Goal: Transaction & Acquisition: Purchase product/service

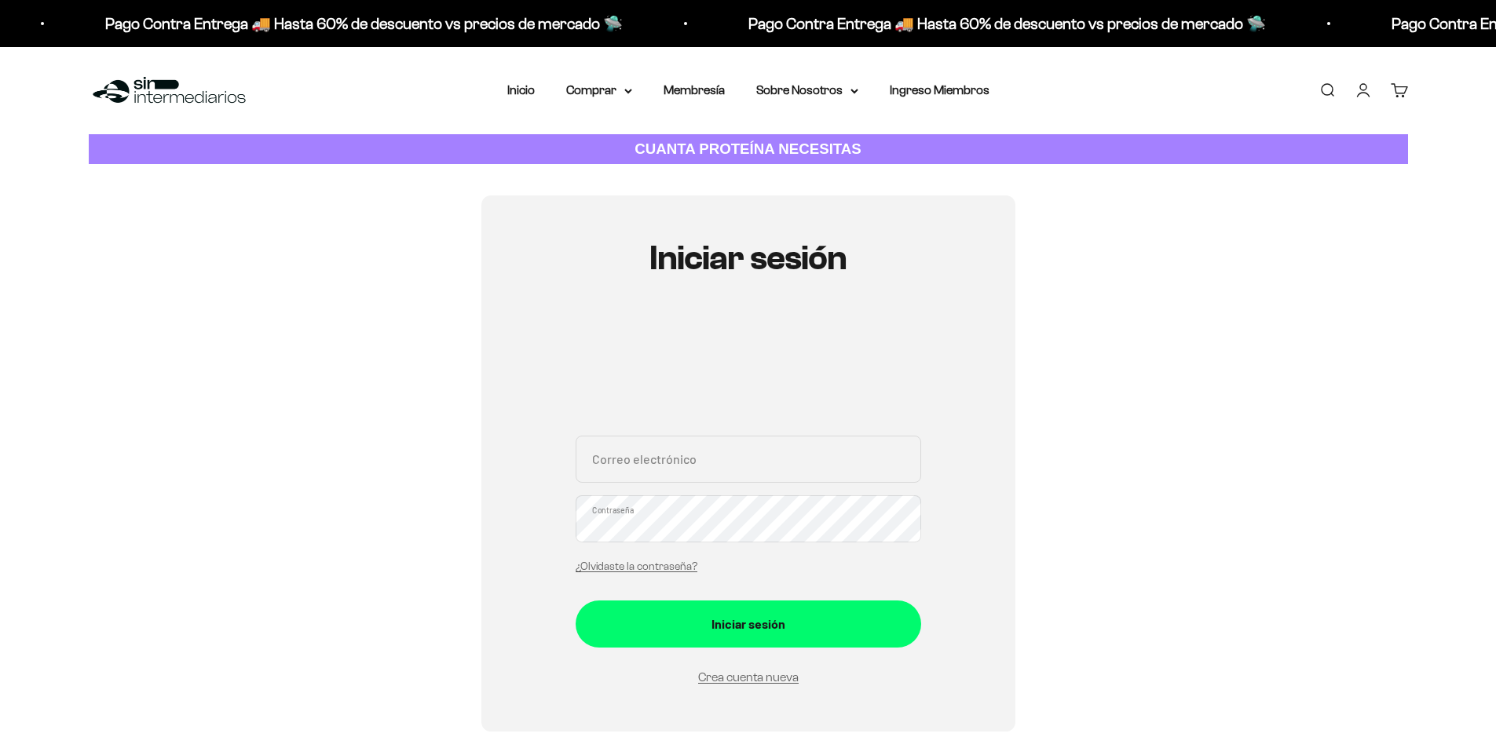
click at [653, 469] on input "Correo electrónico" at bounding box center [748, 459] width 345 height 47
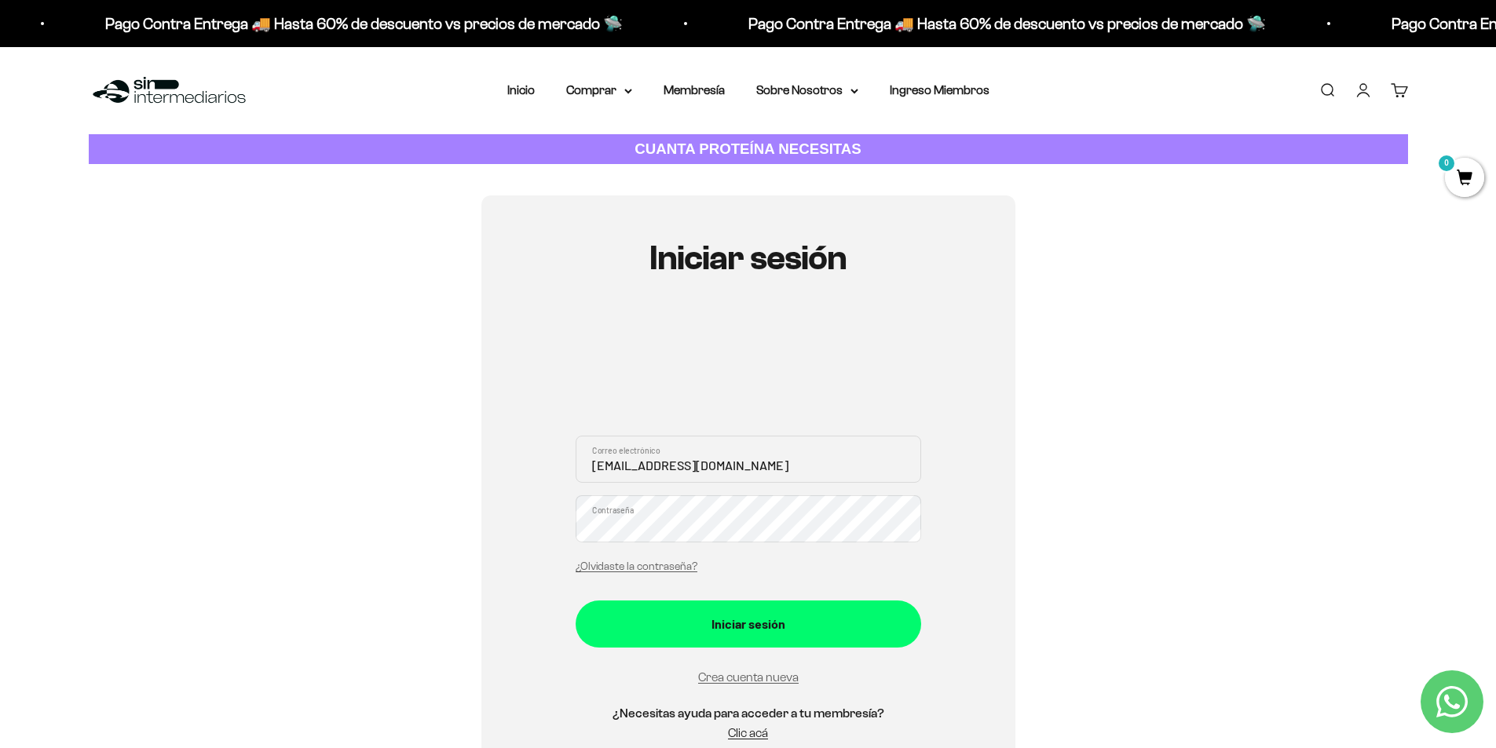
type input "javierduar87@gmail.com"
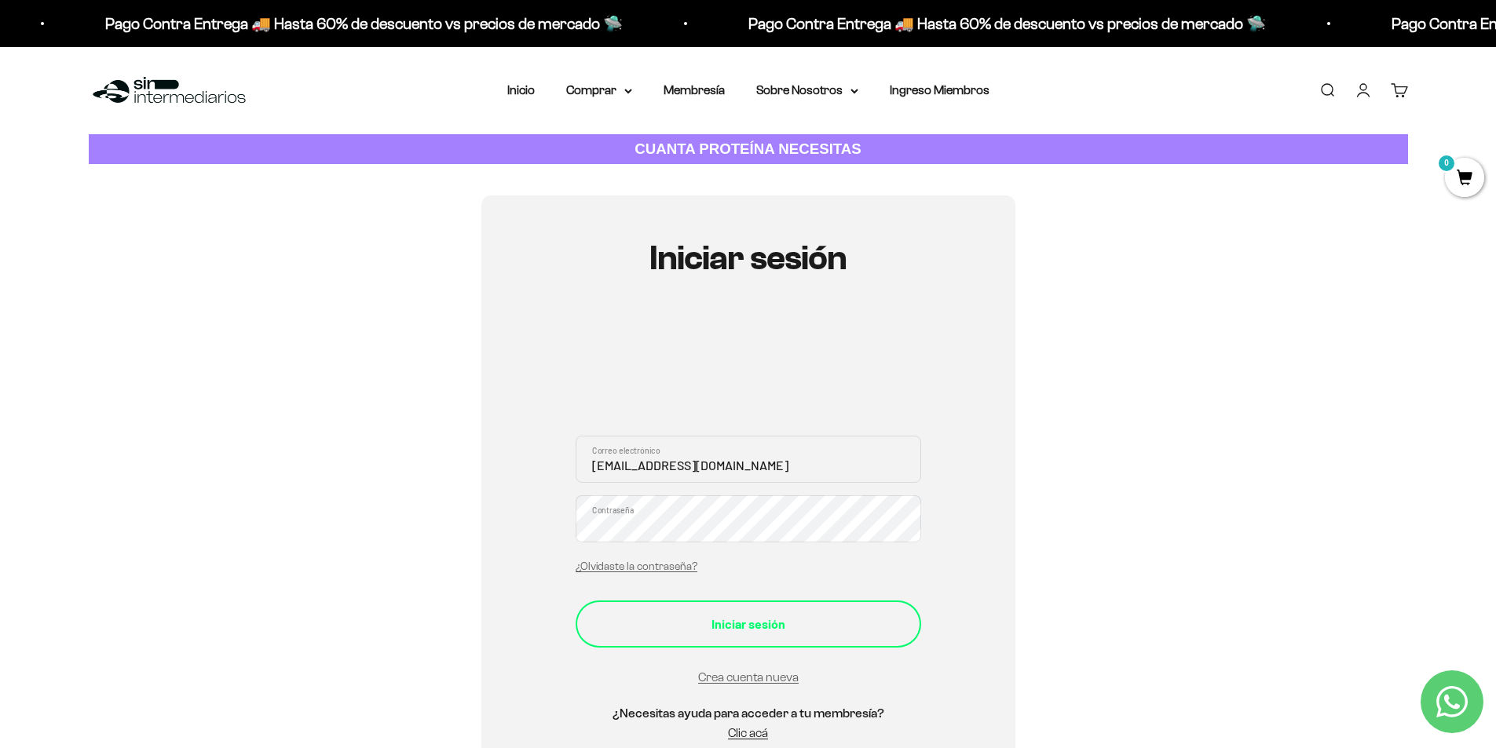
click at [773, 618] on div "Iniciar sesión" at bounding box center [748, 624] width 283 height 20
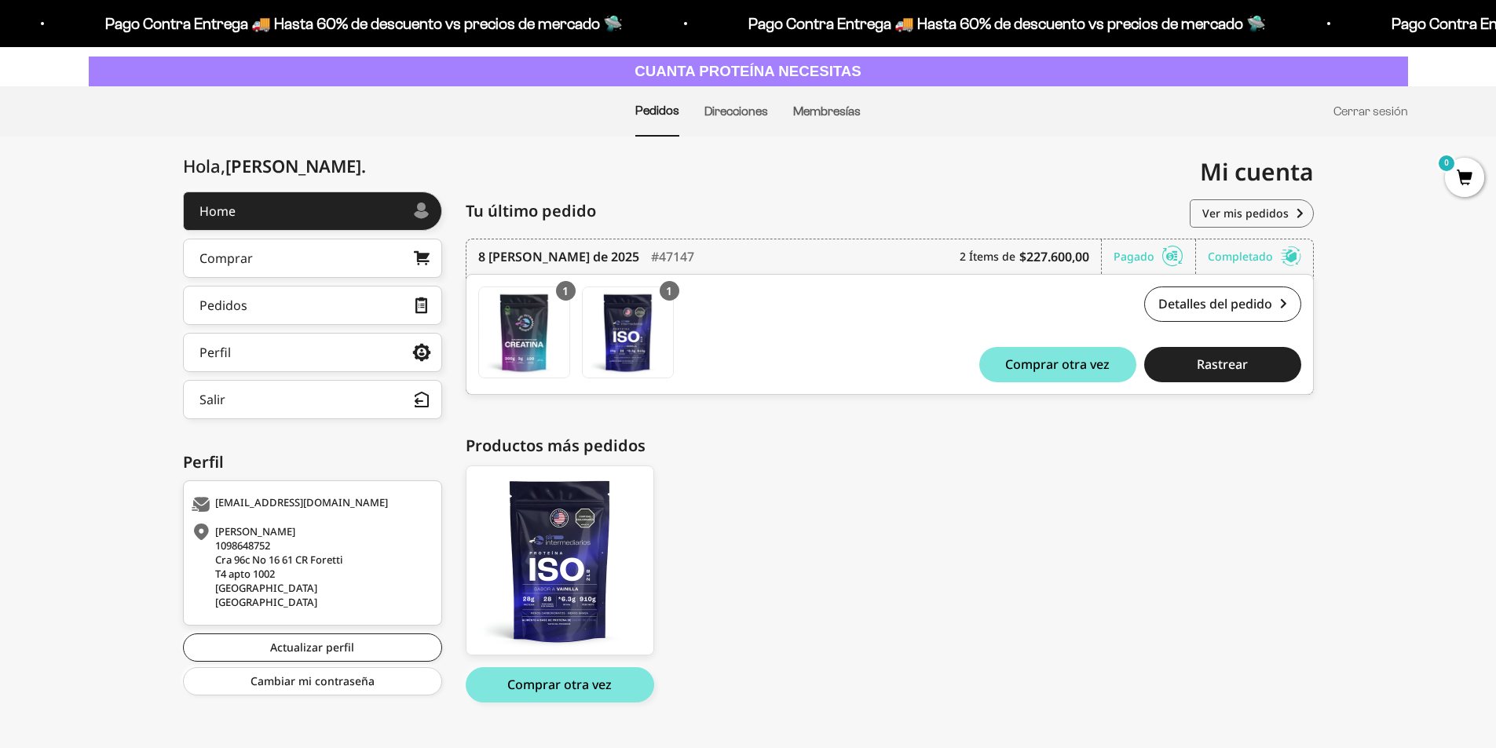
scroll to position [79, 0]
click at [846, 112] on link "Membresías" at bounding box center [827, 110] width 68 height 13
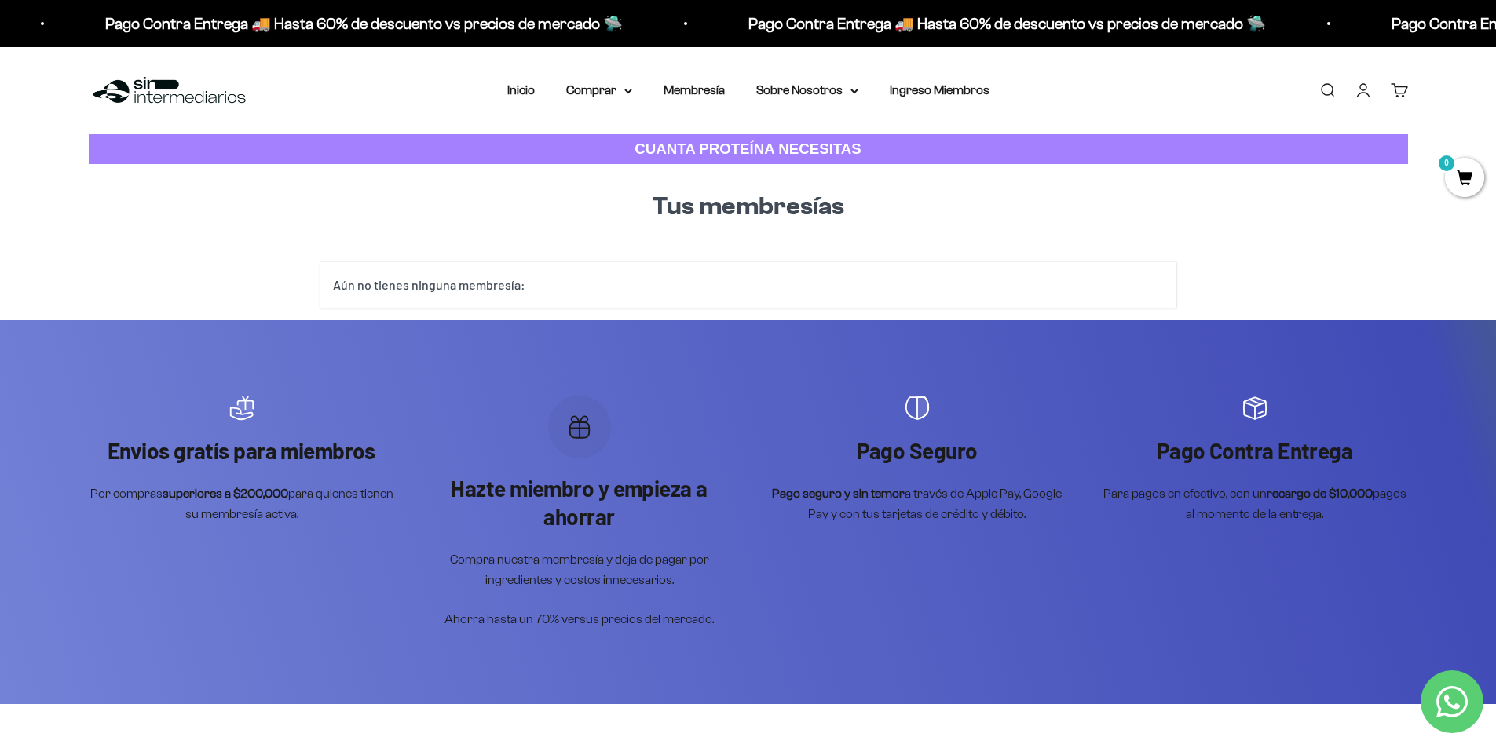
click at [733, 295] on div "Aún no tienes ninguna membresía:" at bounding box center [748, 285] width 856 height 46
click at [708, 92] on link "Membresía" at bounding box center [693, 89] width 61 height 13
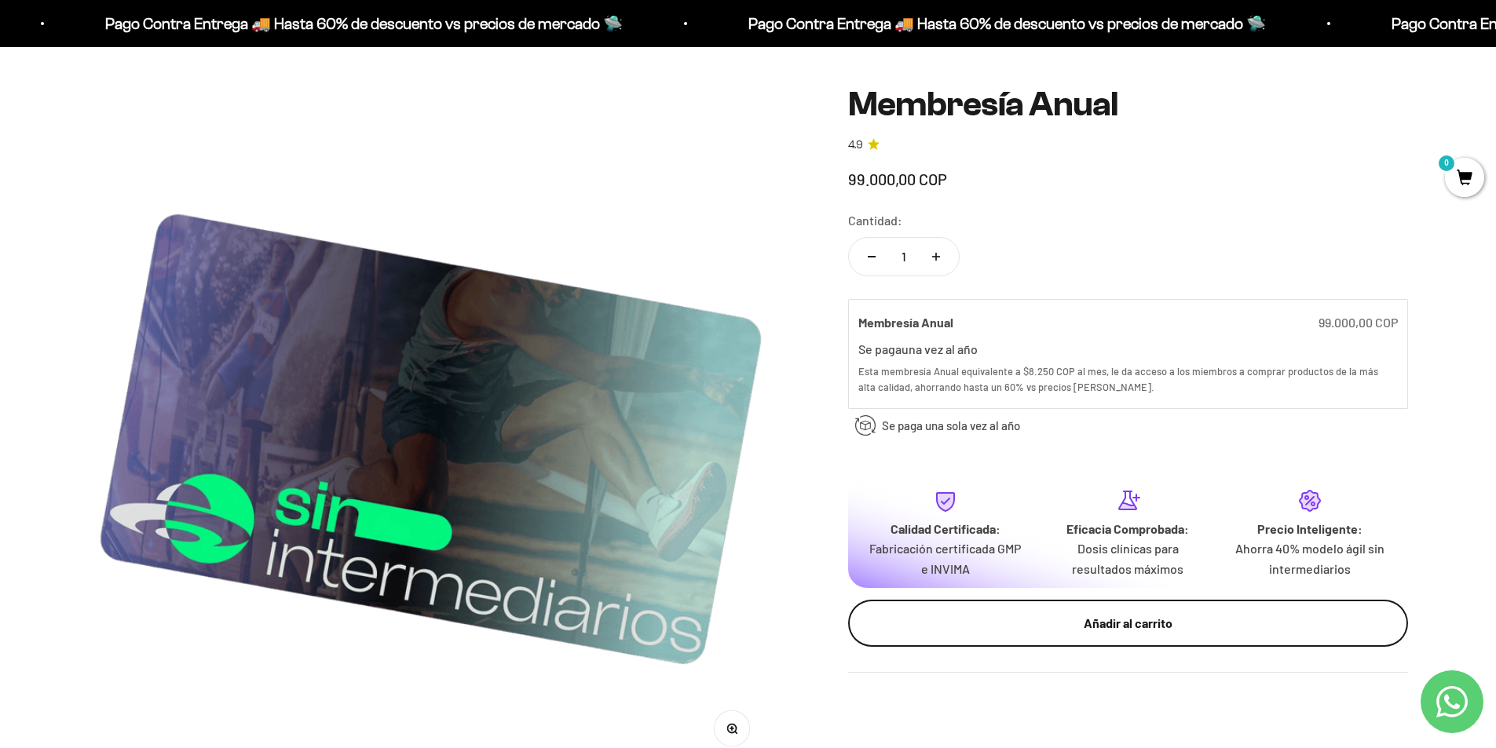
scroll to position [157, 0]
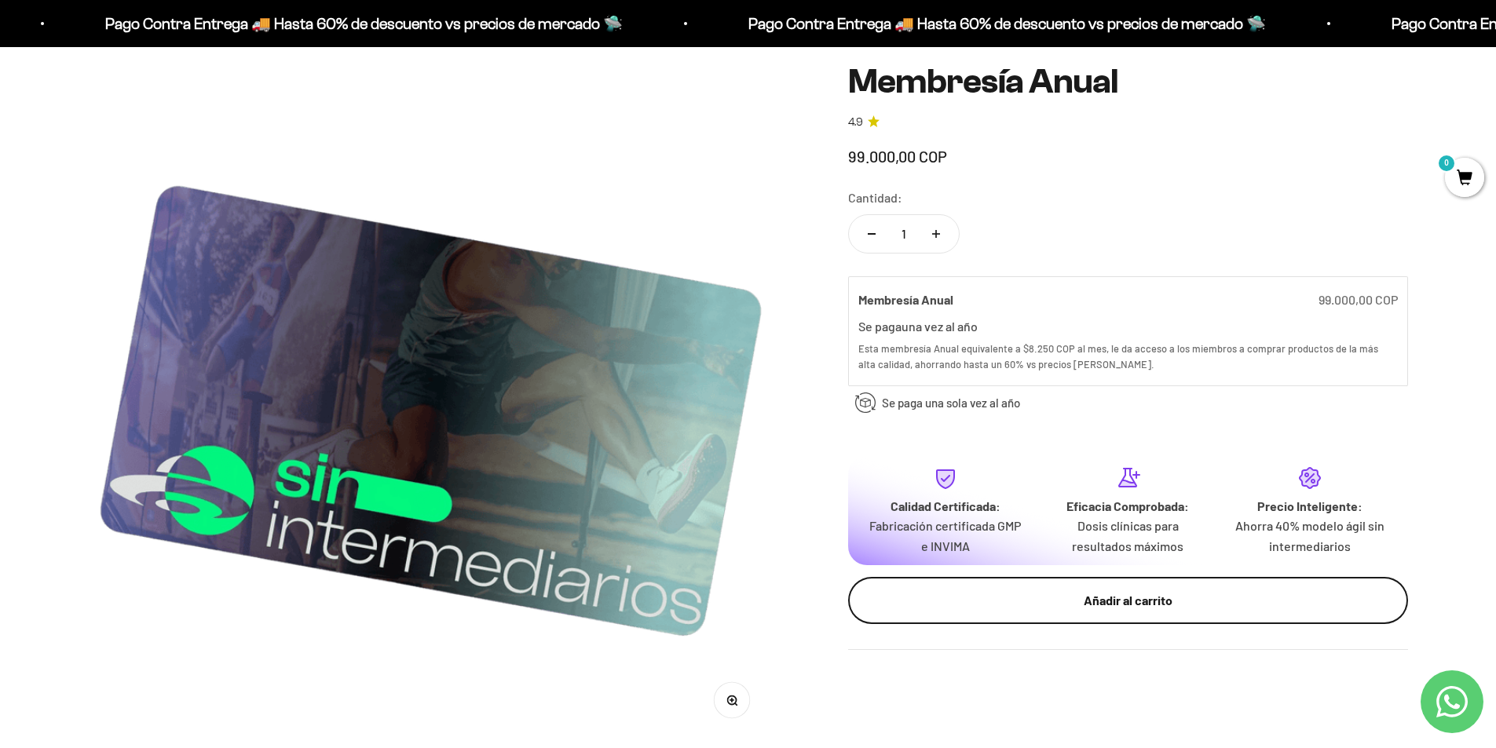
click at [1158, 615] on button "Añadir al carrito" at bounding box center [1128, 600] width 560 height 47
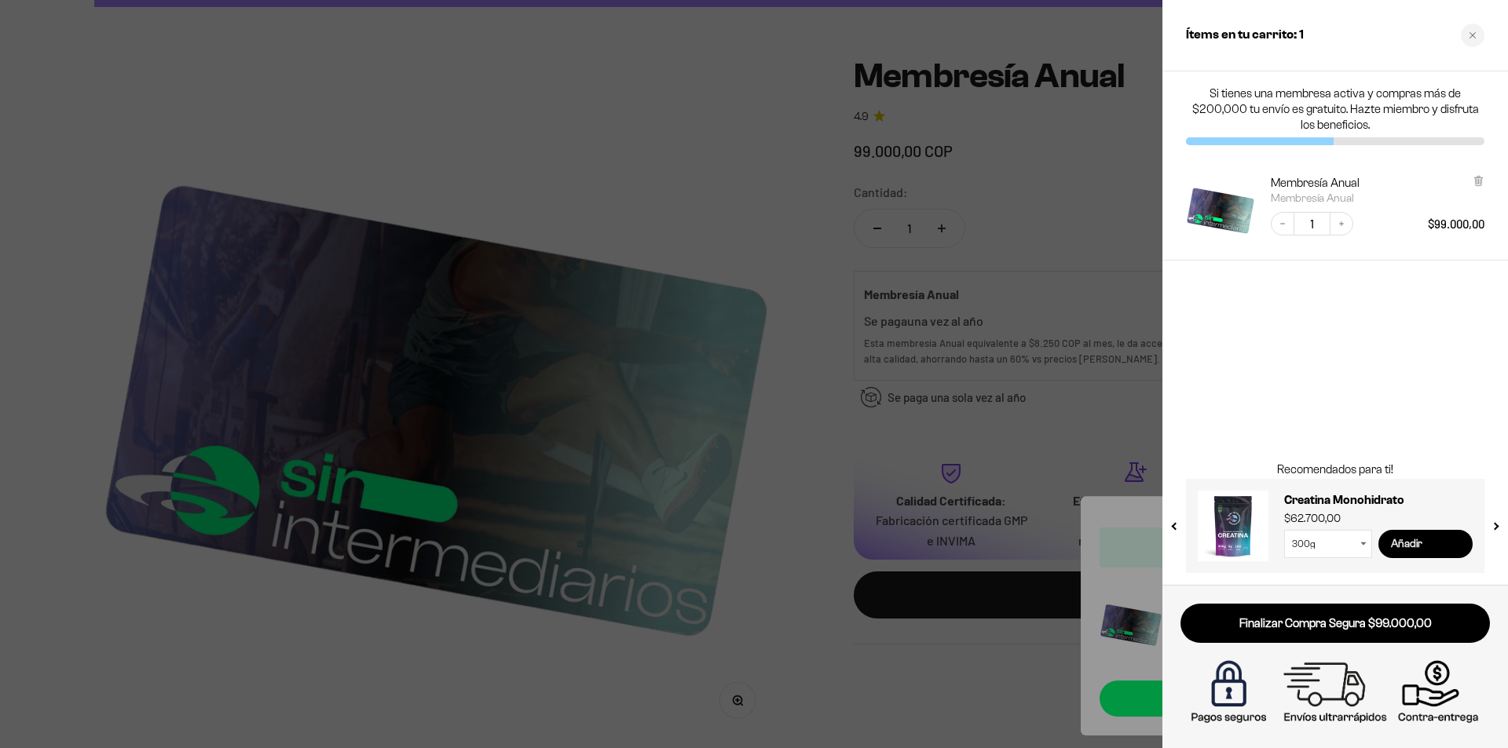
click at [1430, 543] on input "Añadir" at bounding box center [1425, 544] width 94 height 28
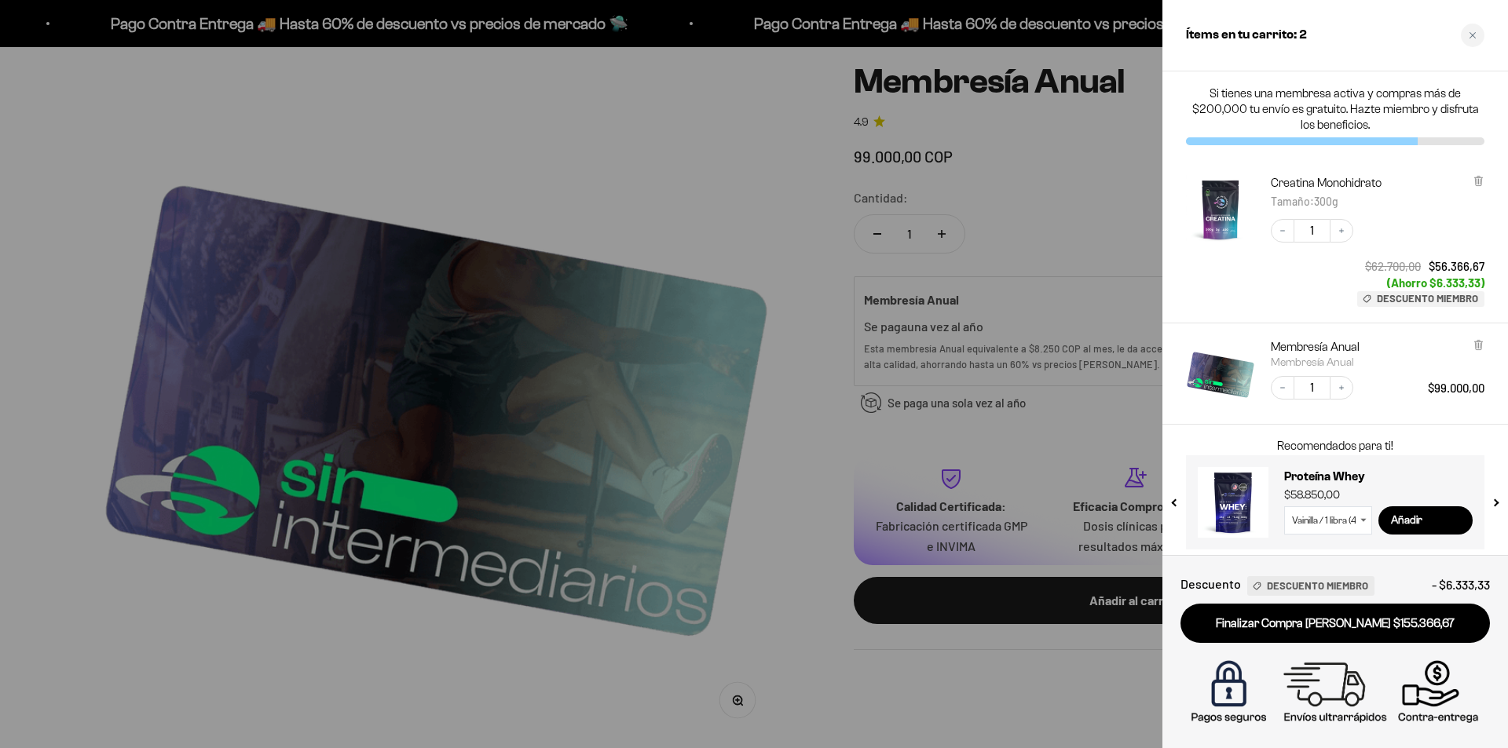
click at [1492, 509] on button "next slide / item" at bounding box center [1494, 498] width 13 height 94
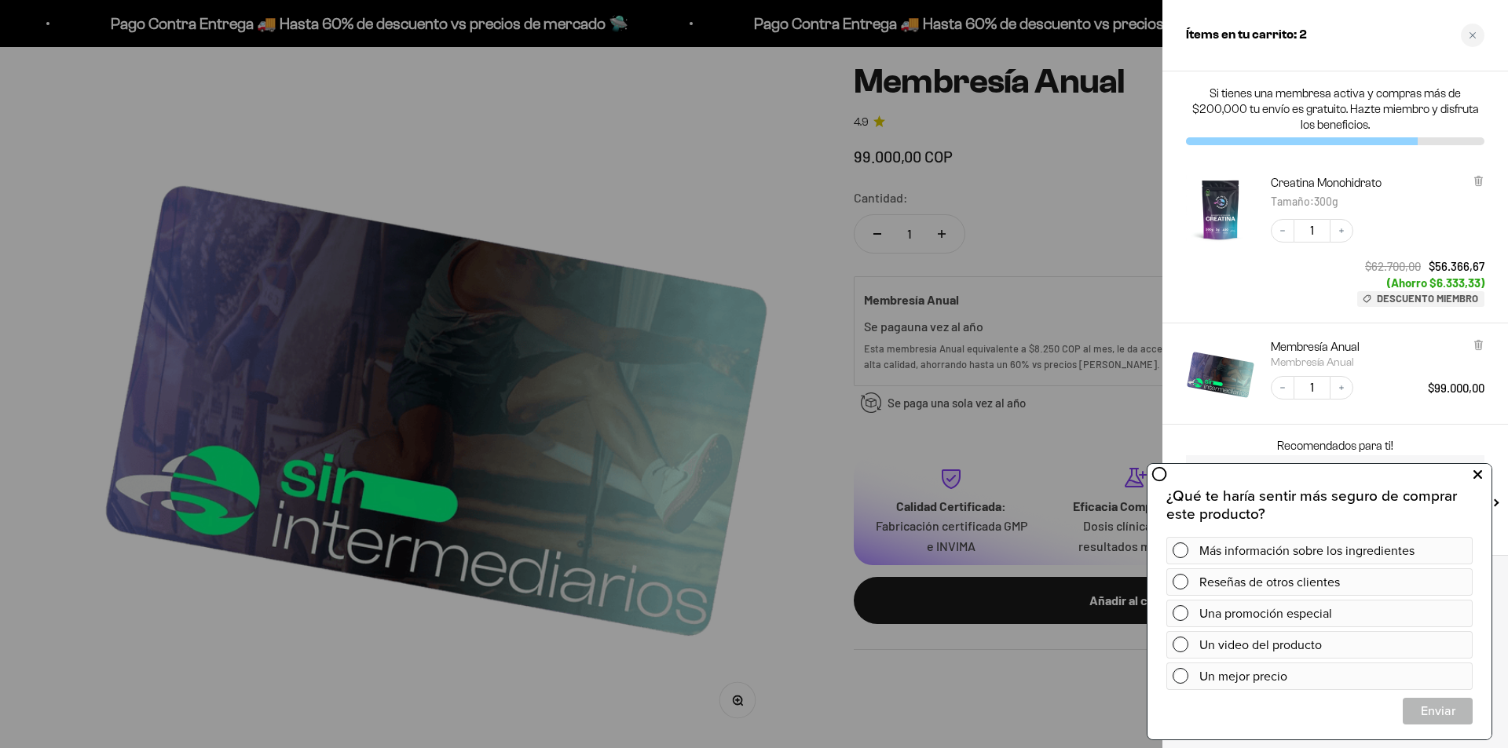
click at [1479, 477] on icon at bounding box center [1477, 475] width 9 height 20
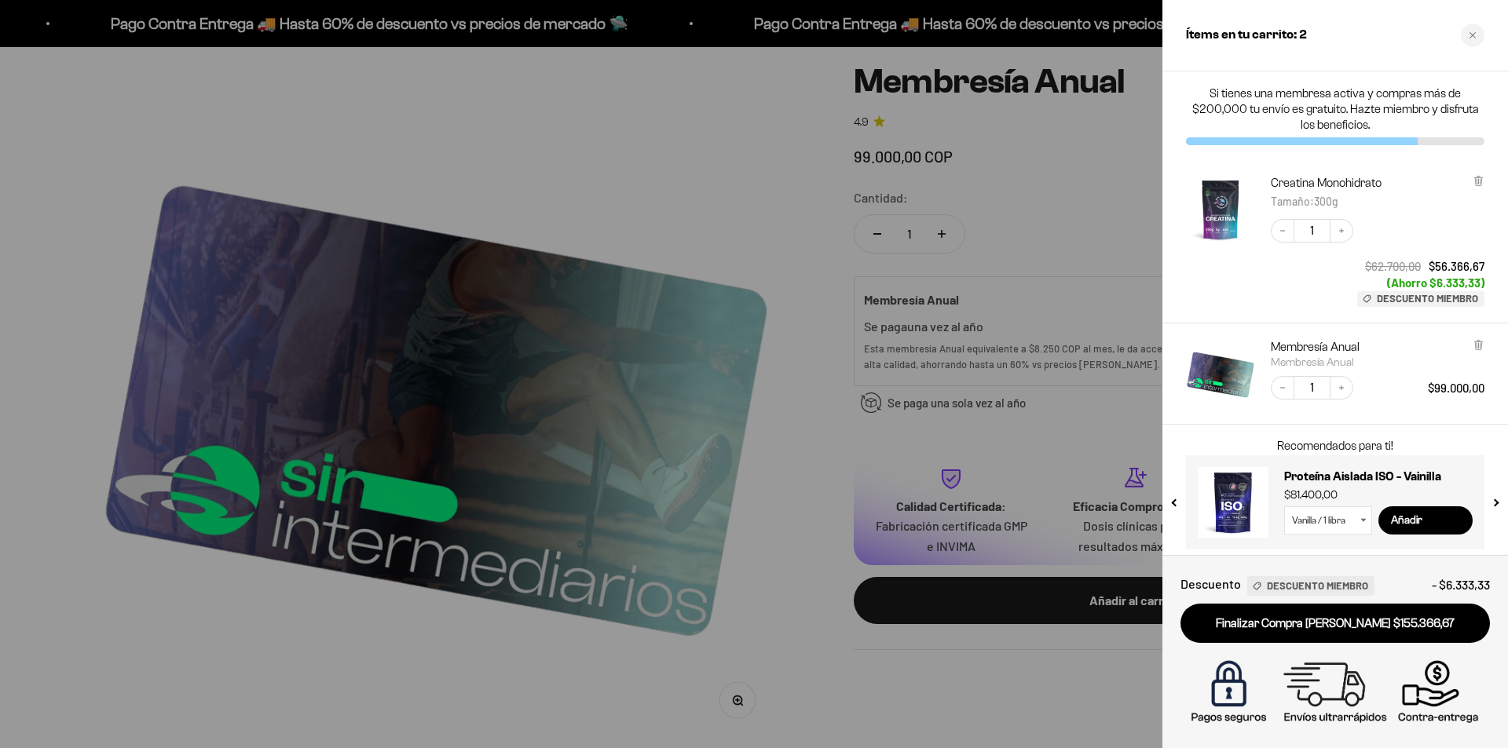
click at [1356, 521] on select "Vanilla / 1 libra Vanilla / 2 libras (910g)" at bounding box center [1328, 520] width 88 height 28
select select "42651621294289"
click at [1284, 506] on select "Vanilla / 1 libra Vanilla / 2 libras (910g)" at bounding box center [1328, 520] width 88 height 28
click at [796, 232] on div at bounding box center [754, 374] width 1508 height 748
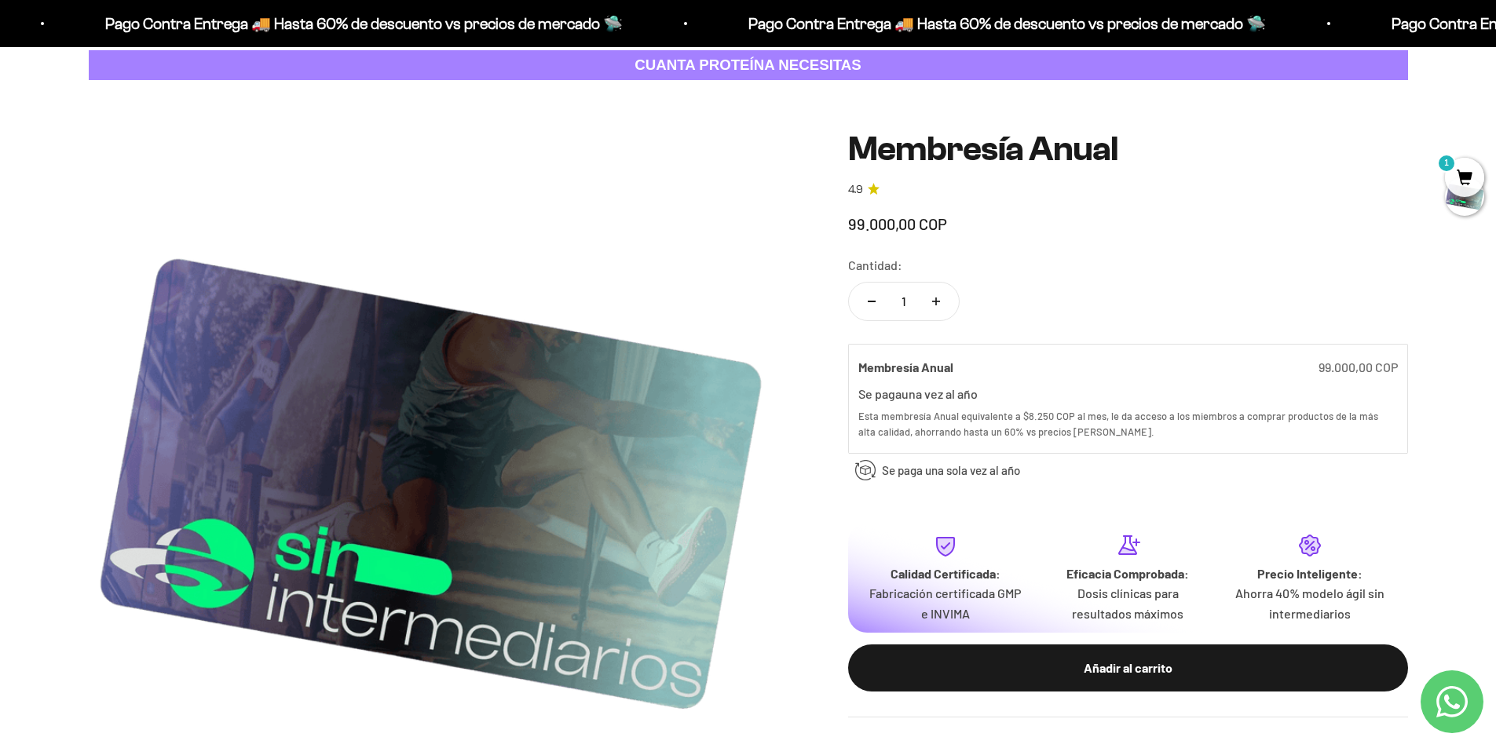
scroll to position [0, 0]
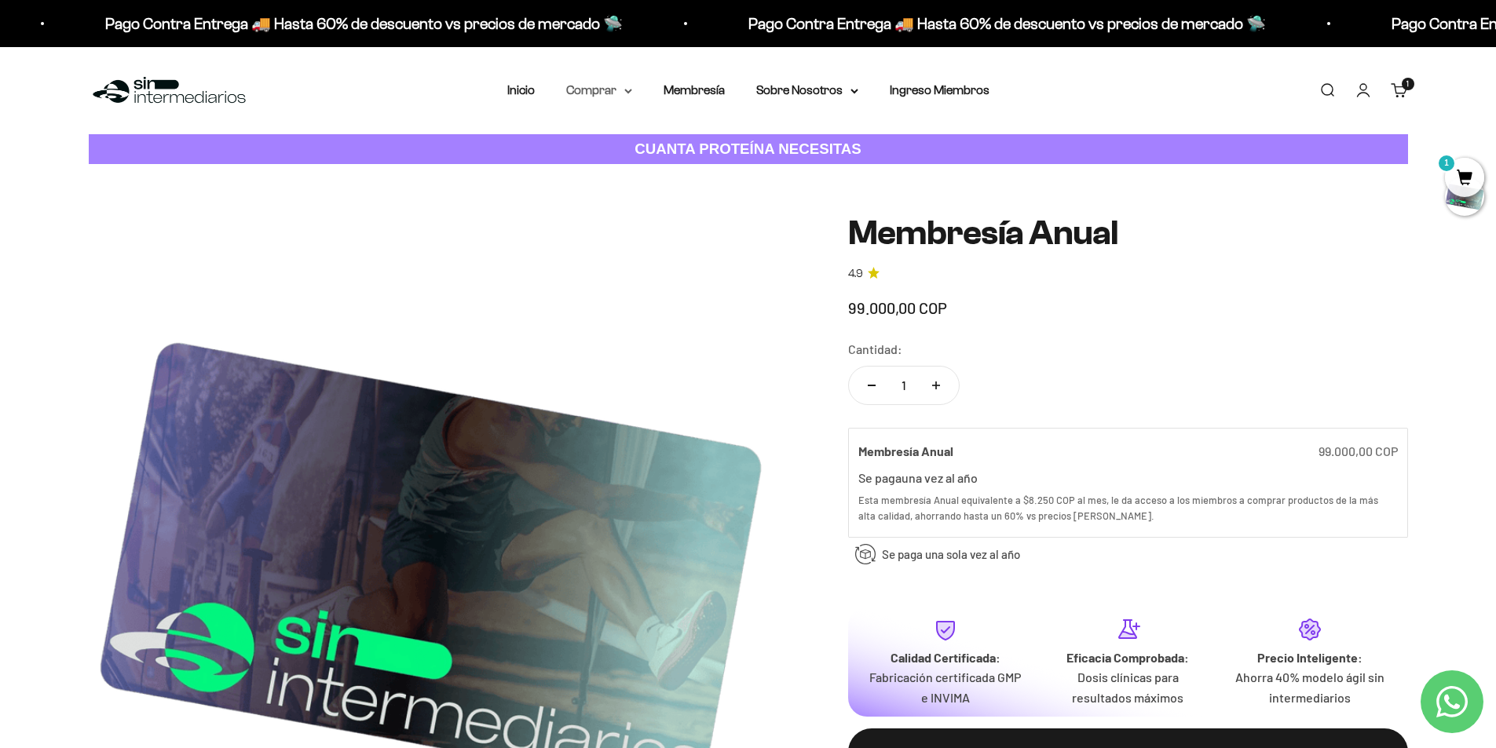
click at [623, 93] on summary "Comprar" at bounding box center [599, 90] width 66 height 20
click at [623, 148] on span "Proteínas" at bounding box center [602, 140] width 53 height 20
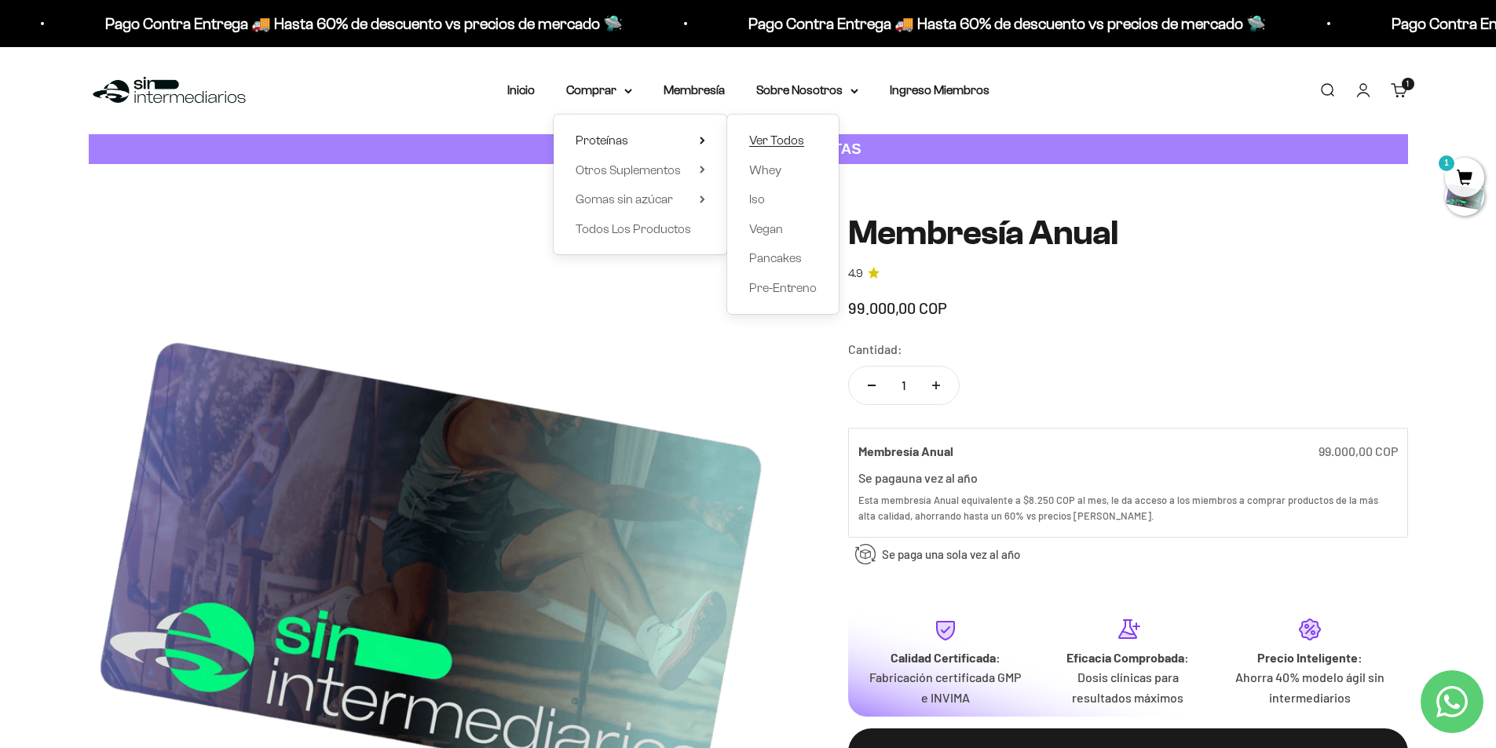
click at [777, 138] on span "Ver Todos" at bounding box center [776, 139] width 55 height 13
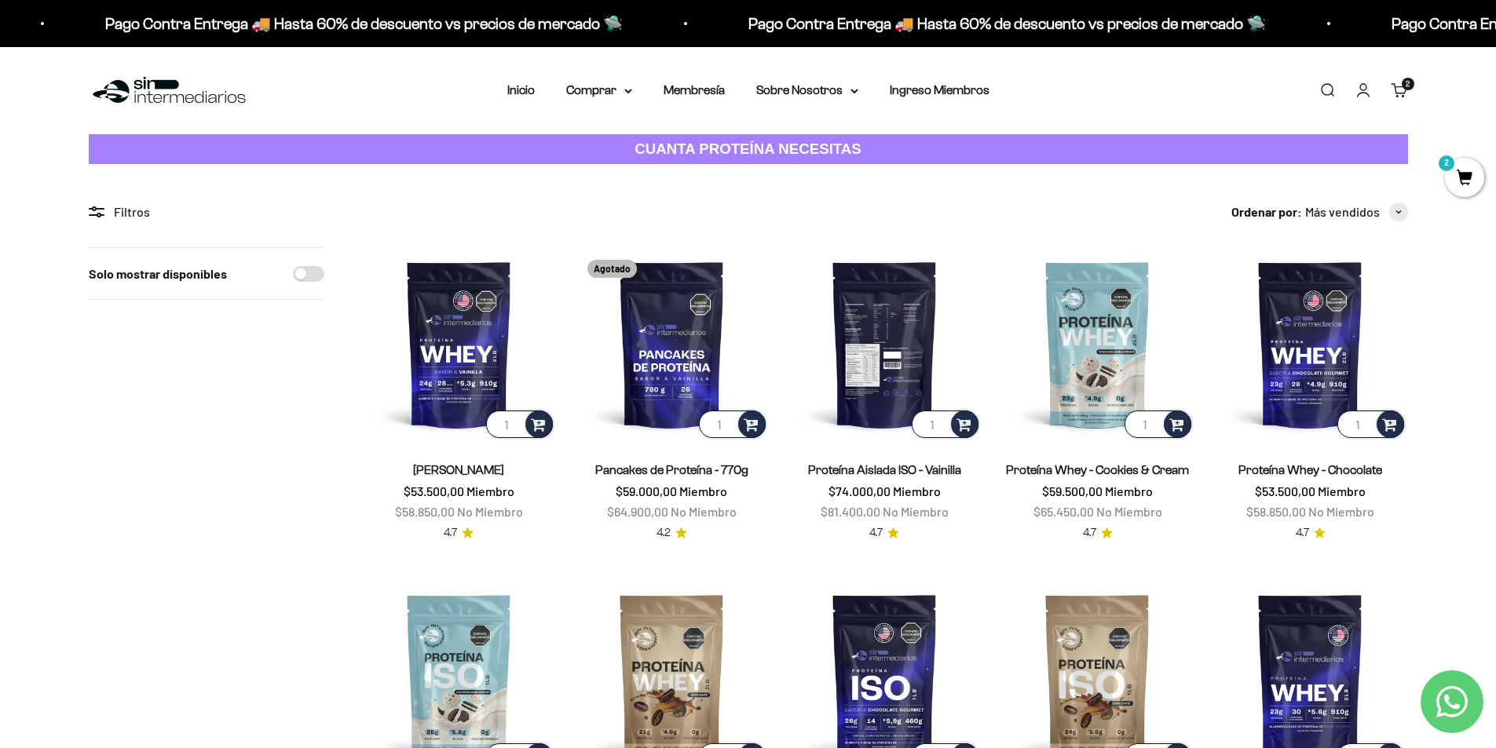
click at [896, 375] on img at bounding box center [885, 344] width 194 height 194
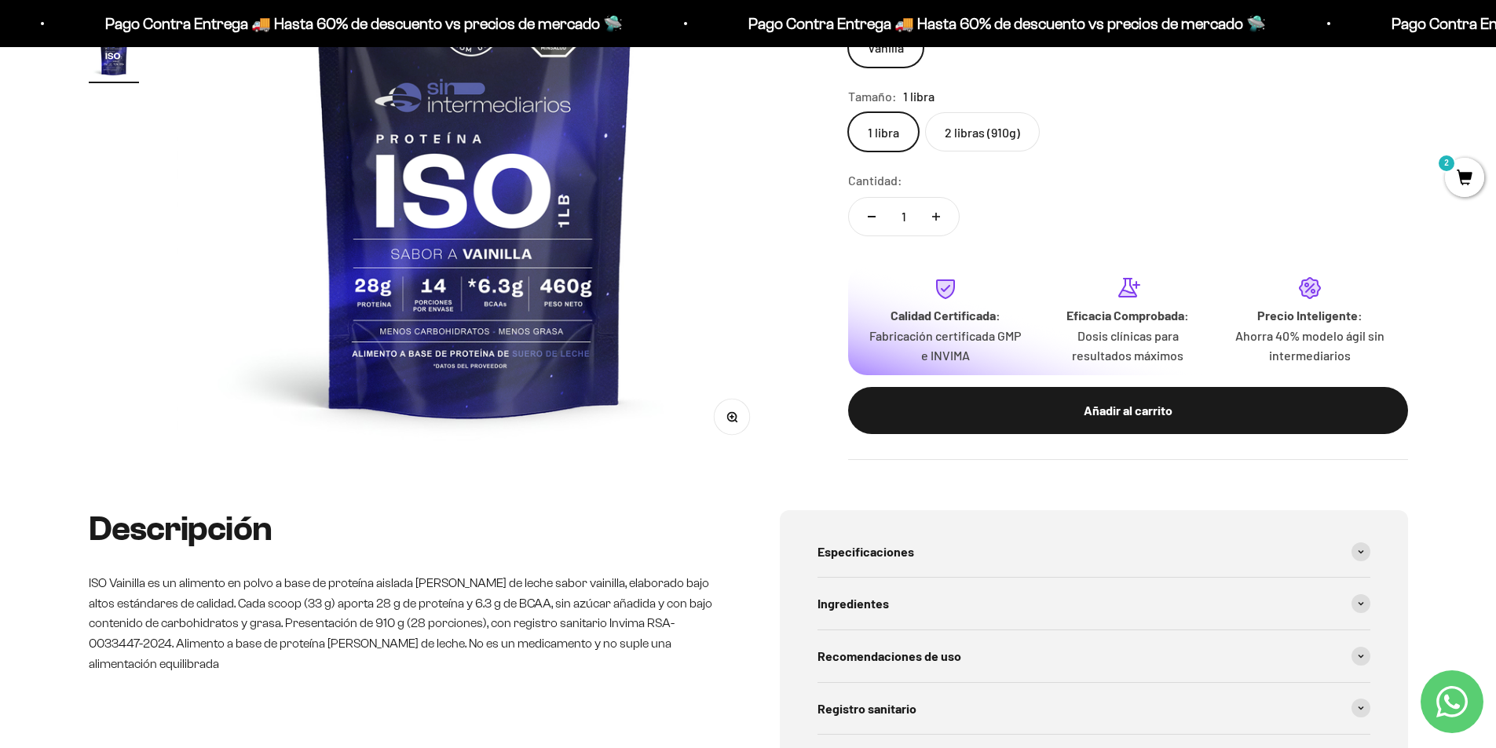
scroll to position [79, 0]
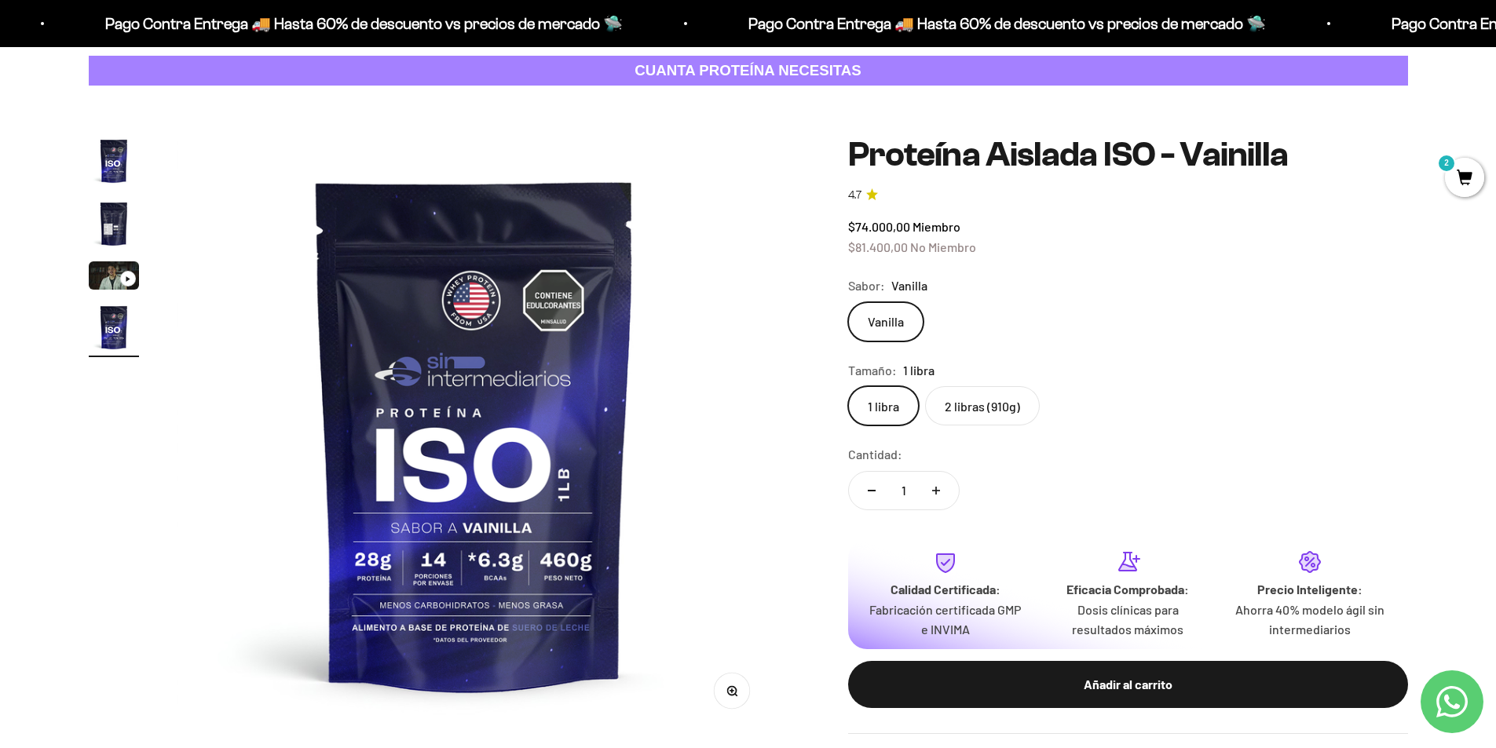
click at [970, 424] on label "2 libras (910g)" at bounding box center [982, 405] width 115 height 39
click at [848, 386] on input "2 libras (910g)" at bounding box center [847, 386] width 1 height 1
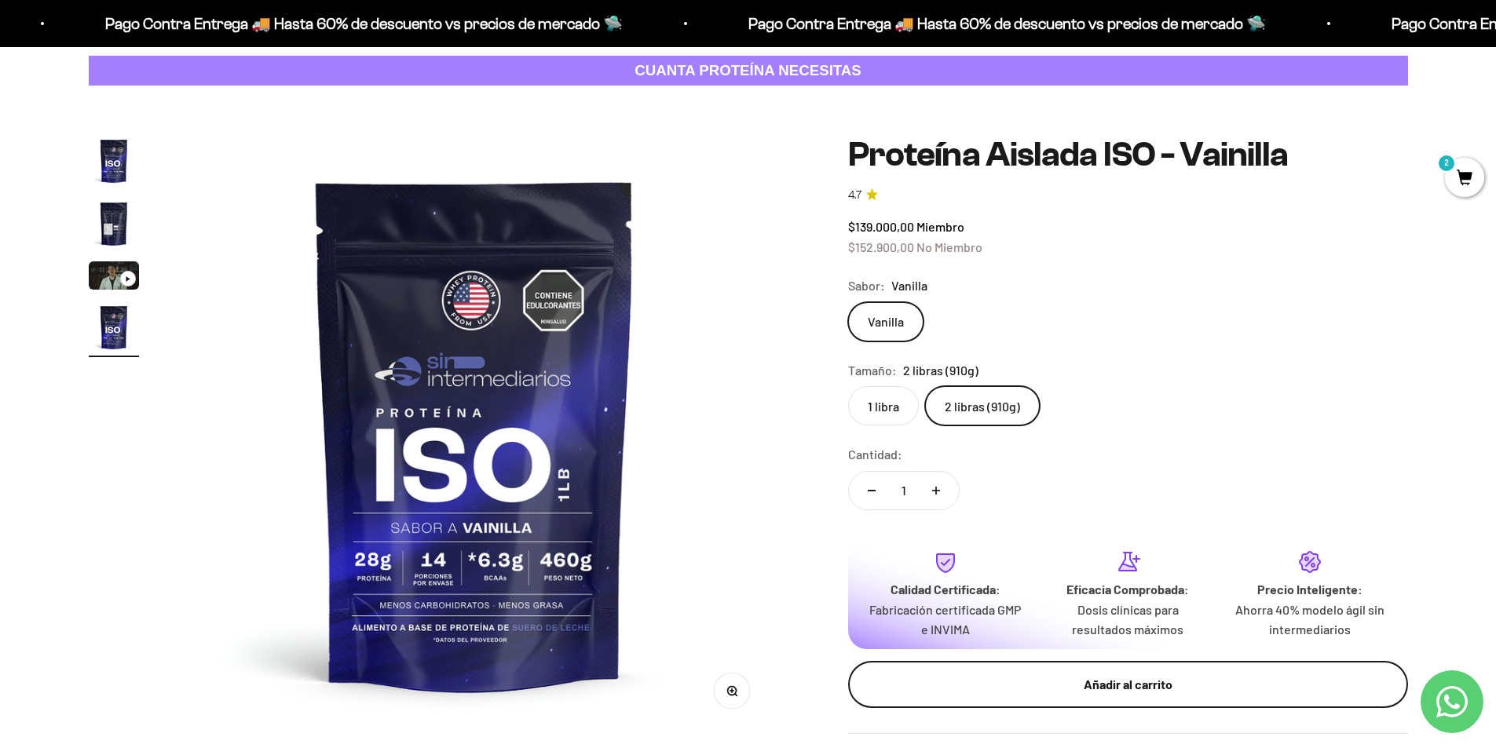
click at [1106, 689] on div "Añadir al carrito" at bounding box center [1127, 684] width 497 height 20
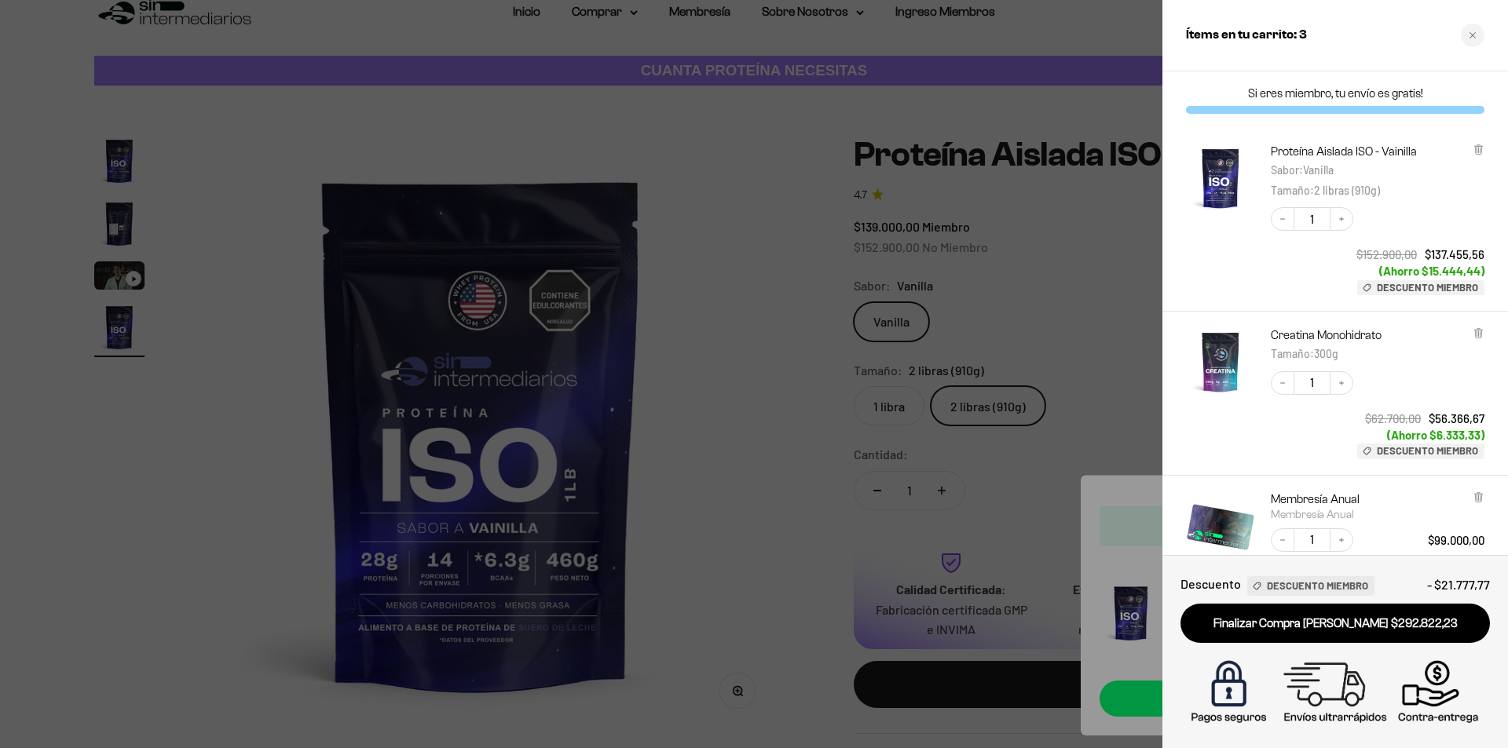
click at [718, 526] on div at bounding box center [754, 374] width 1508 height 748
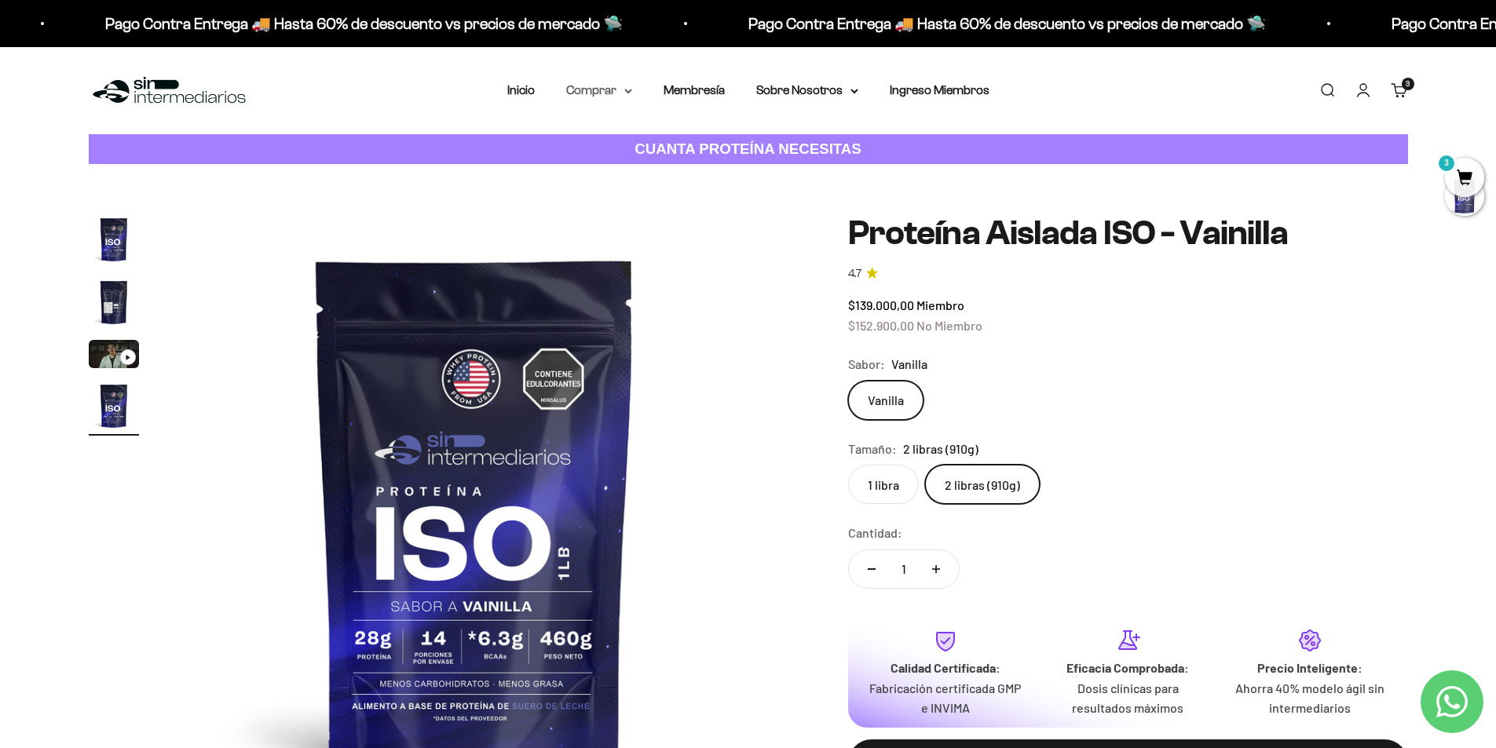
click at [613, 89] on summary "Comprar" at bounding box center [599, 90] width 66 height 20
click at [695, 169] on summary "Otros Suplementos" at bounding box center [641, 170] width 130 height 20
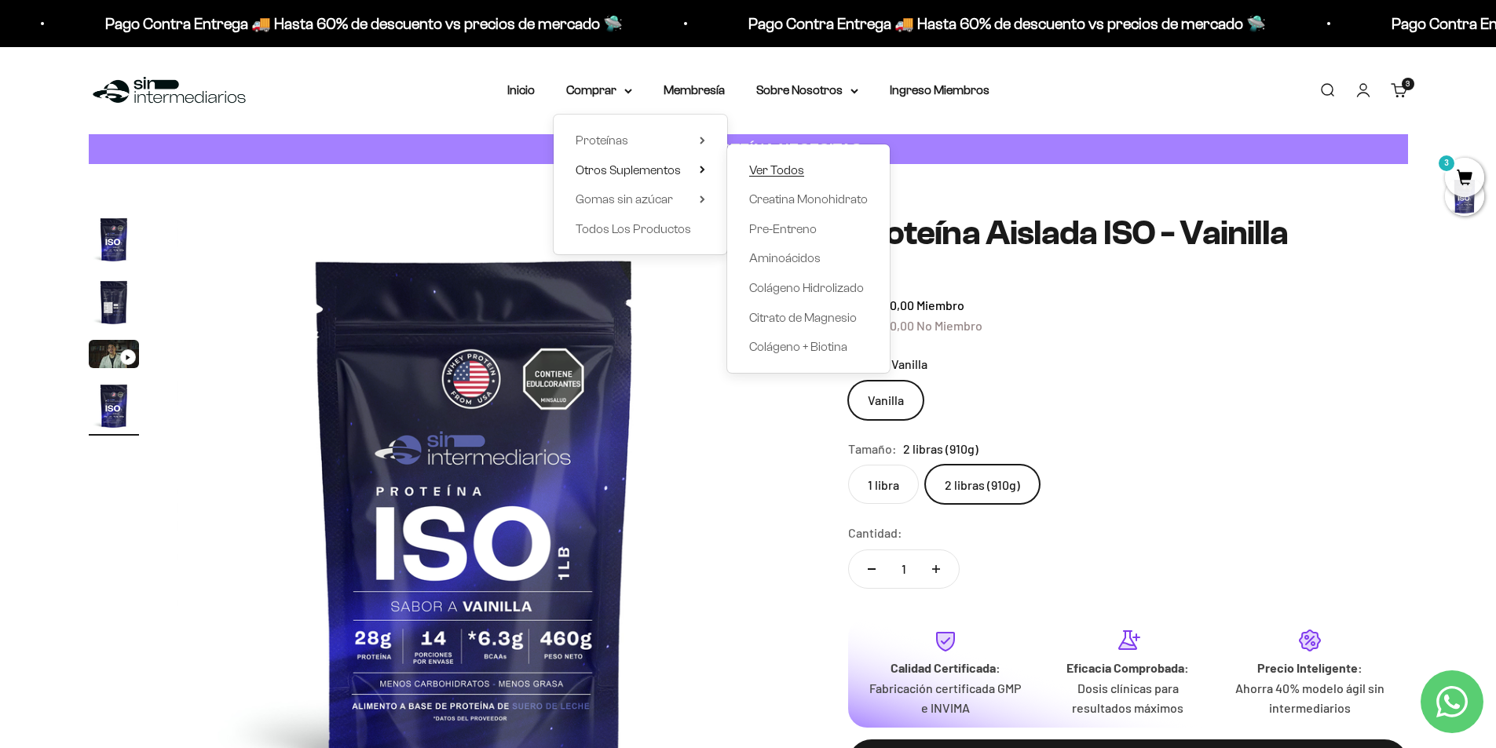
click at [759, 167] on span "Ver Todos" at bounding box center [776, 169] width 55 height 13
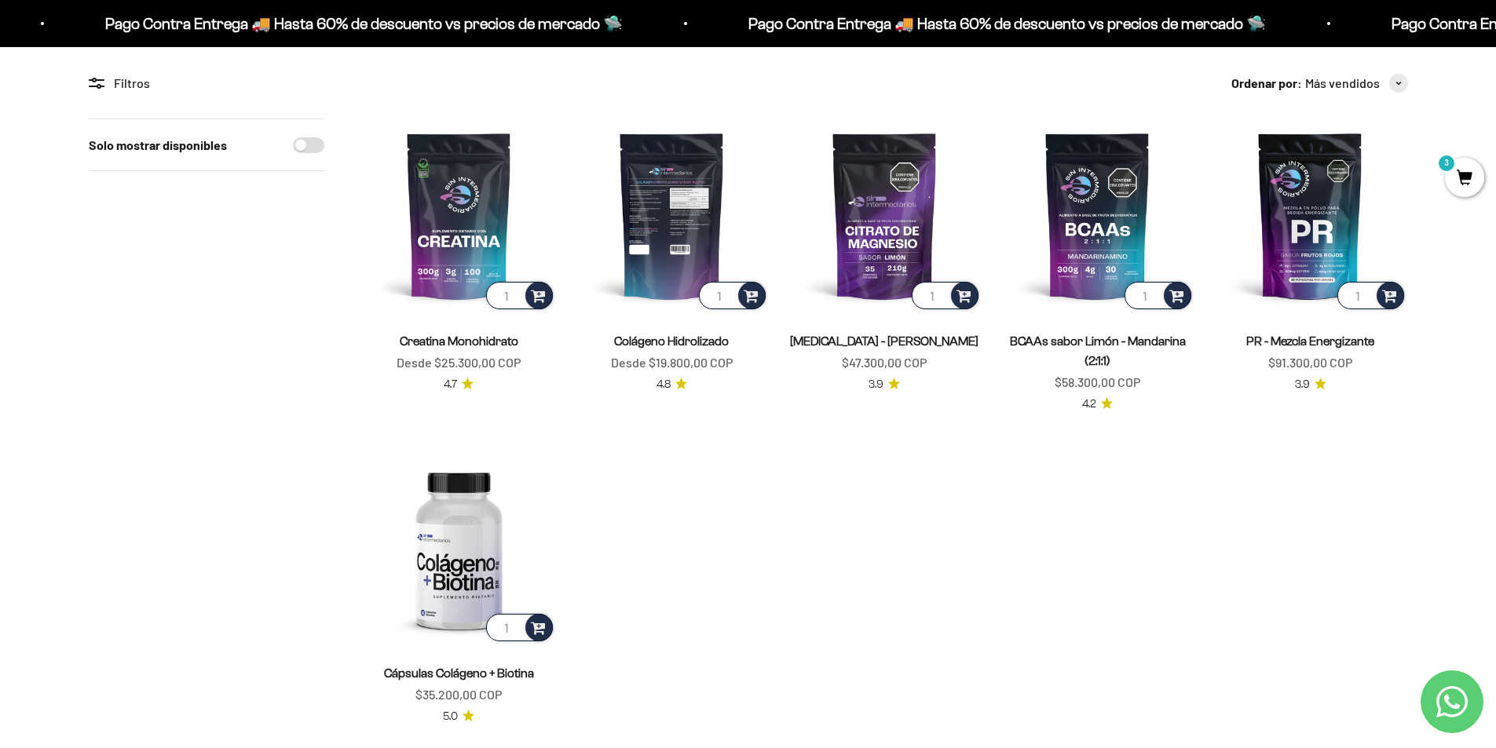
scroll to position [157, 0]
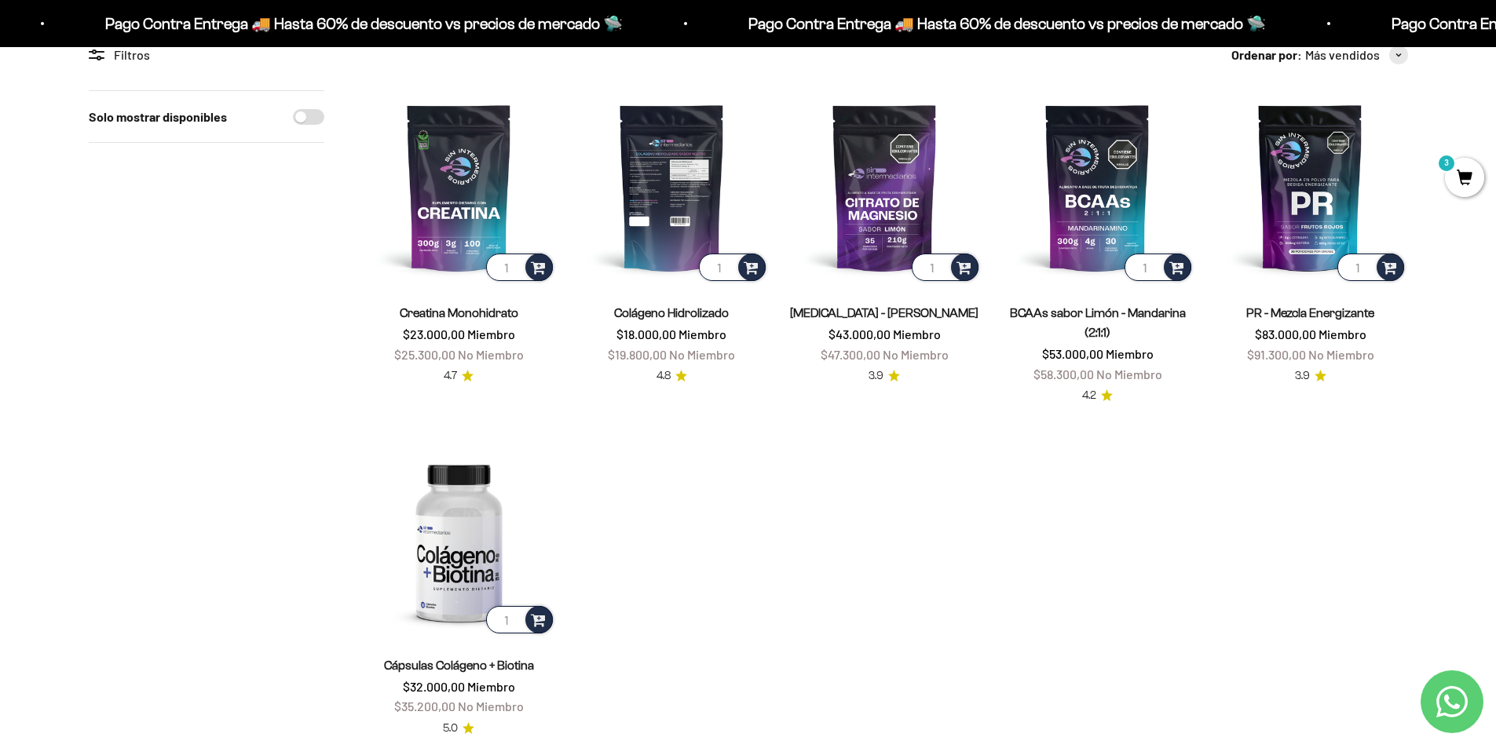
click at [682, 247] on img at bounding box center [672, 187] width 194 height 194
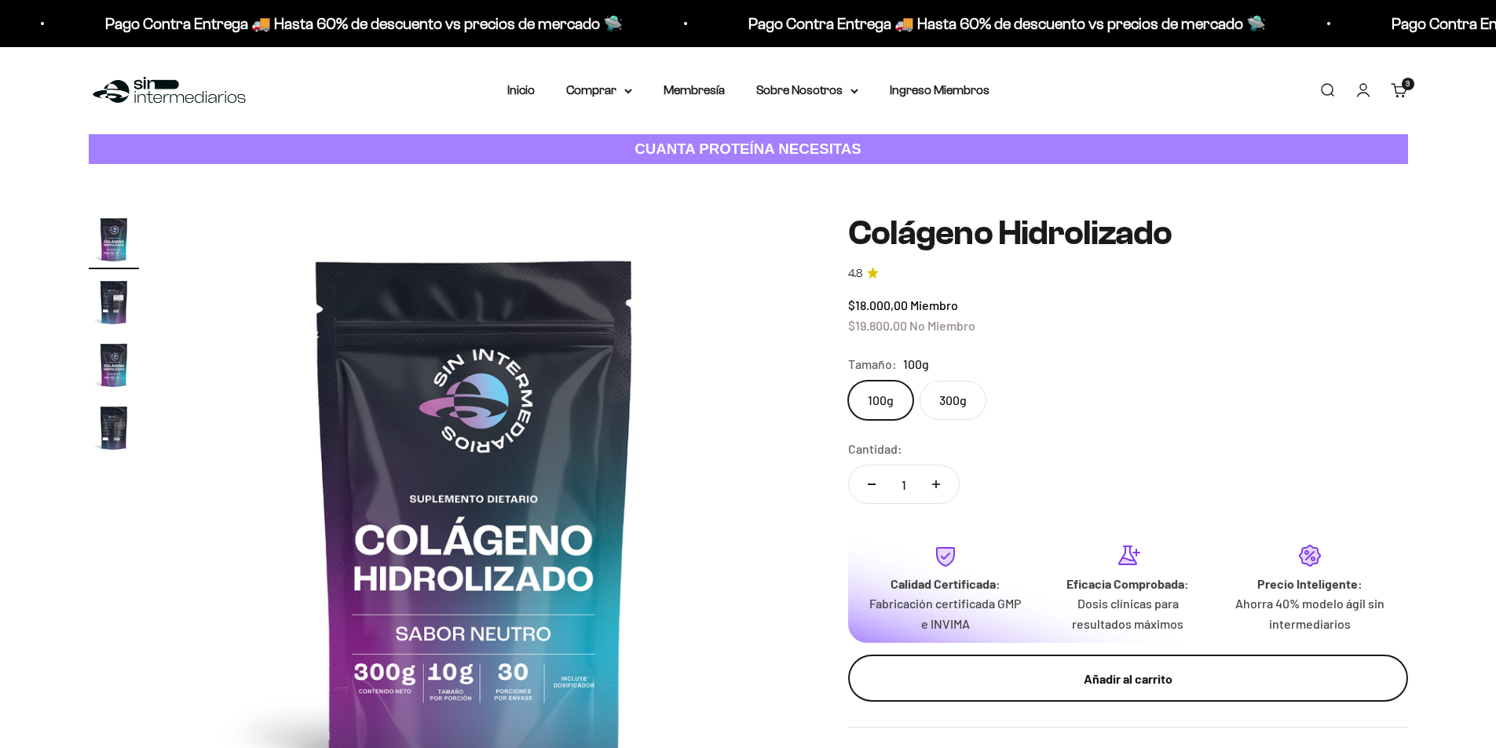
click at [1136, 687] on div "Añadir al carrito" at bounding box center [1127, 679] width 497 height 20
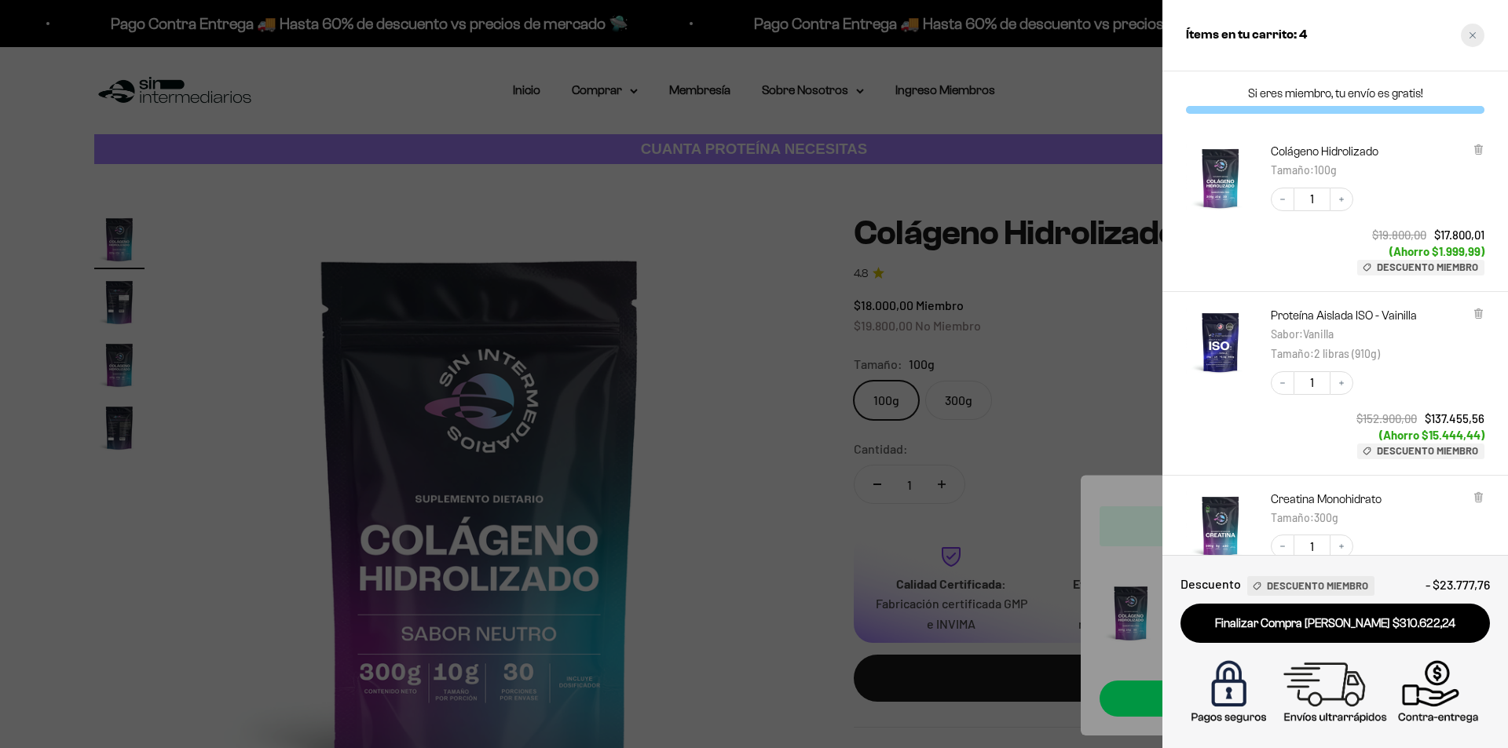
click at [1482, 35] on div "Close cart" at bounding box center [1472, 36] width 24 height 24
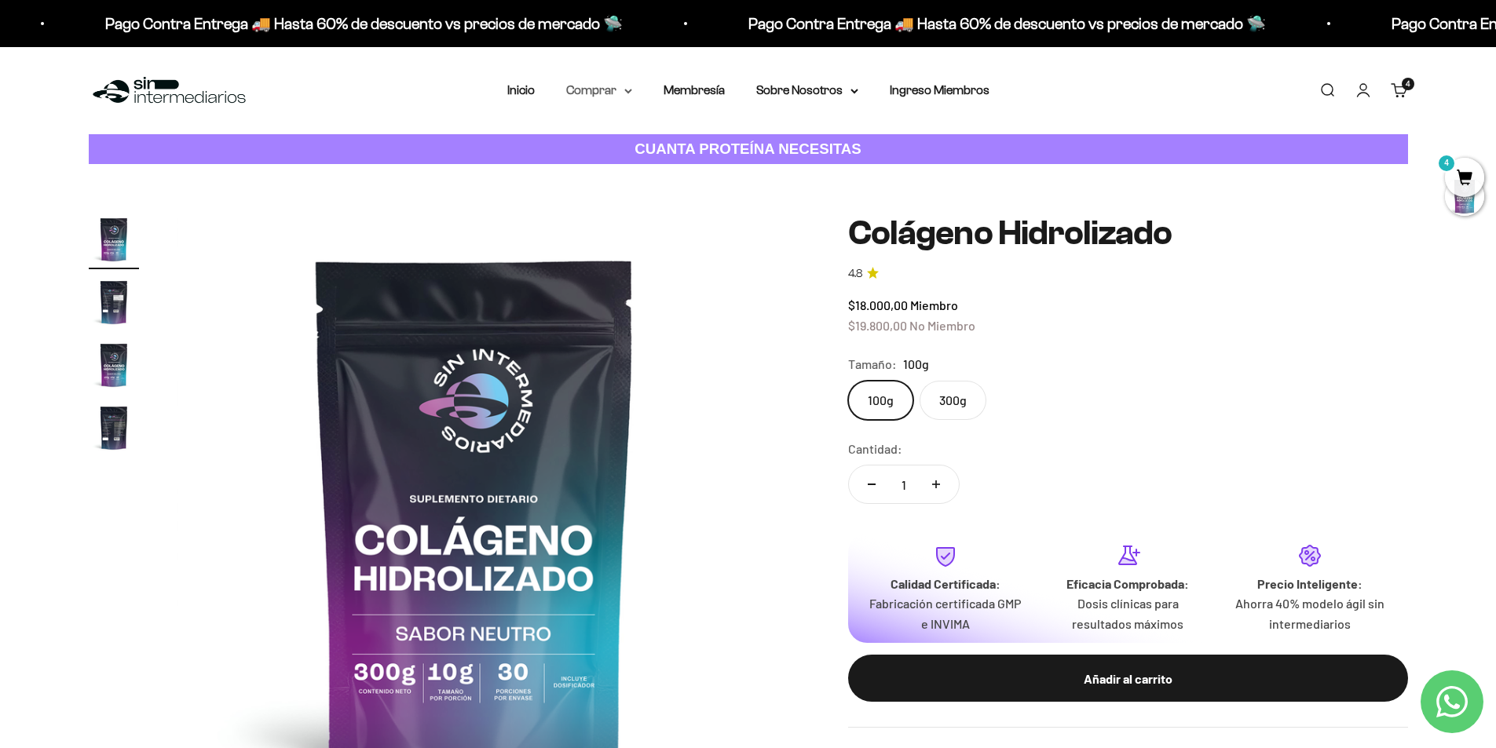
click at [625, 95] on summary "Comprar" at bounding box center [599, 90] width 66 height 20
click at [652, 173] on span "Otros Suplementos" at bounding box center [628, 169] width 105 height 13
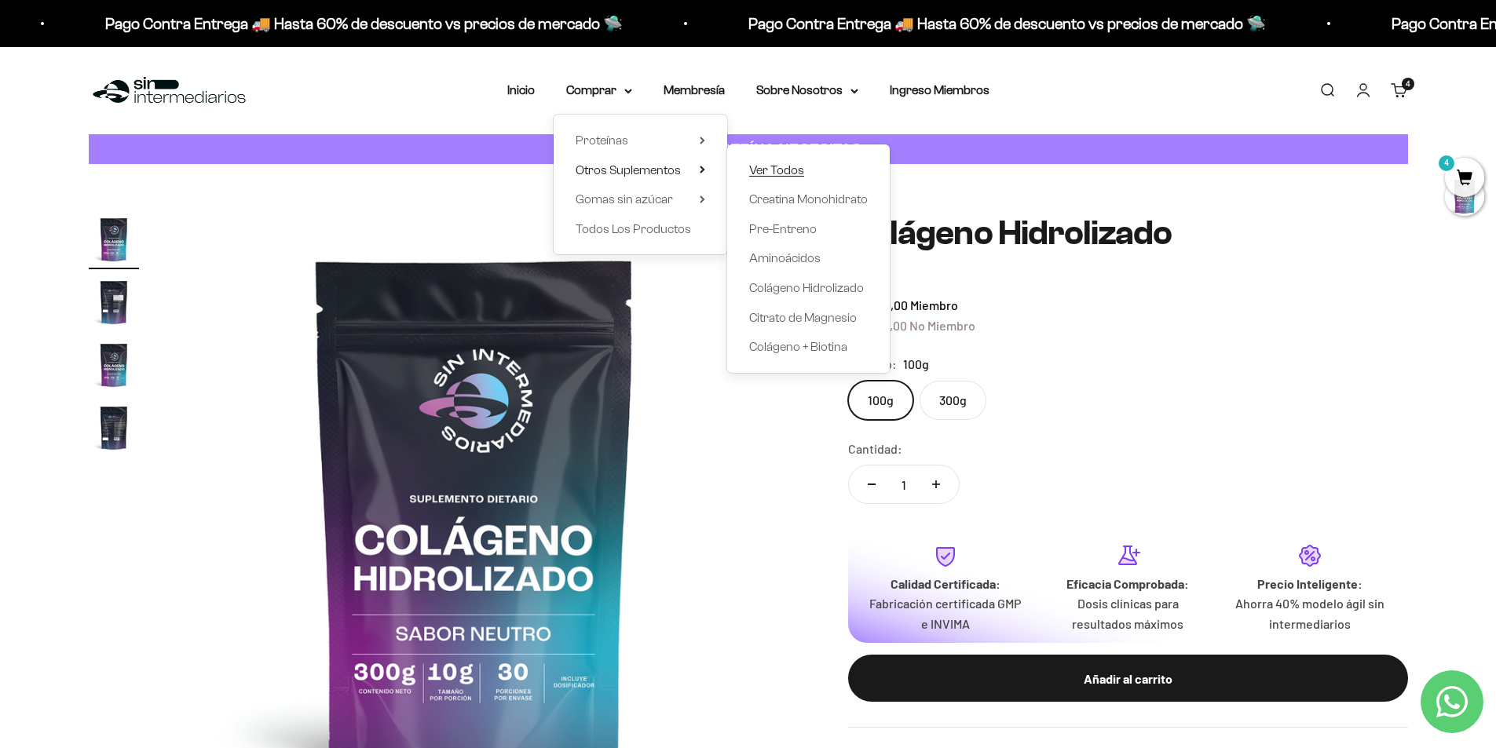
click at [785, 174] on span "Ver Todos" at bounding box center [776, 169] width 55 height 13
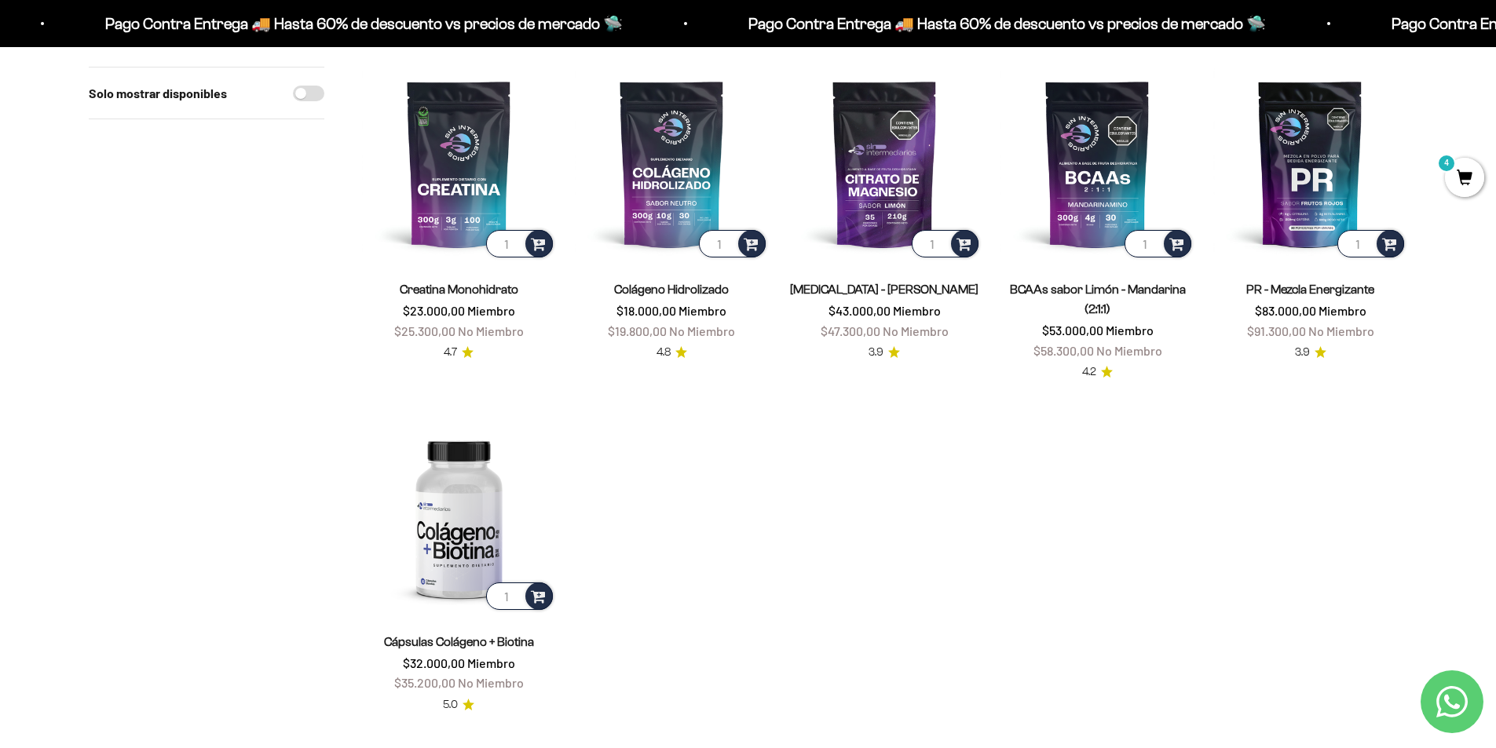
scroll to position [157, 0]
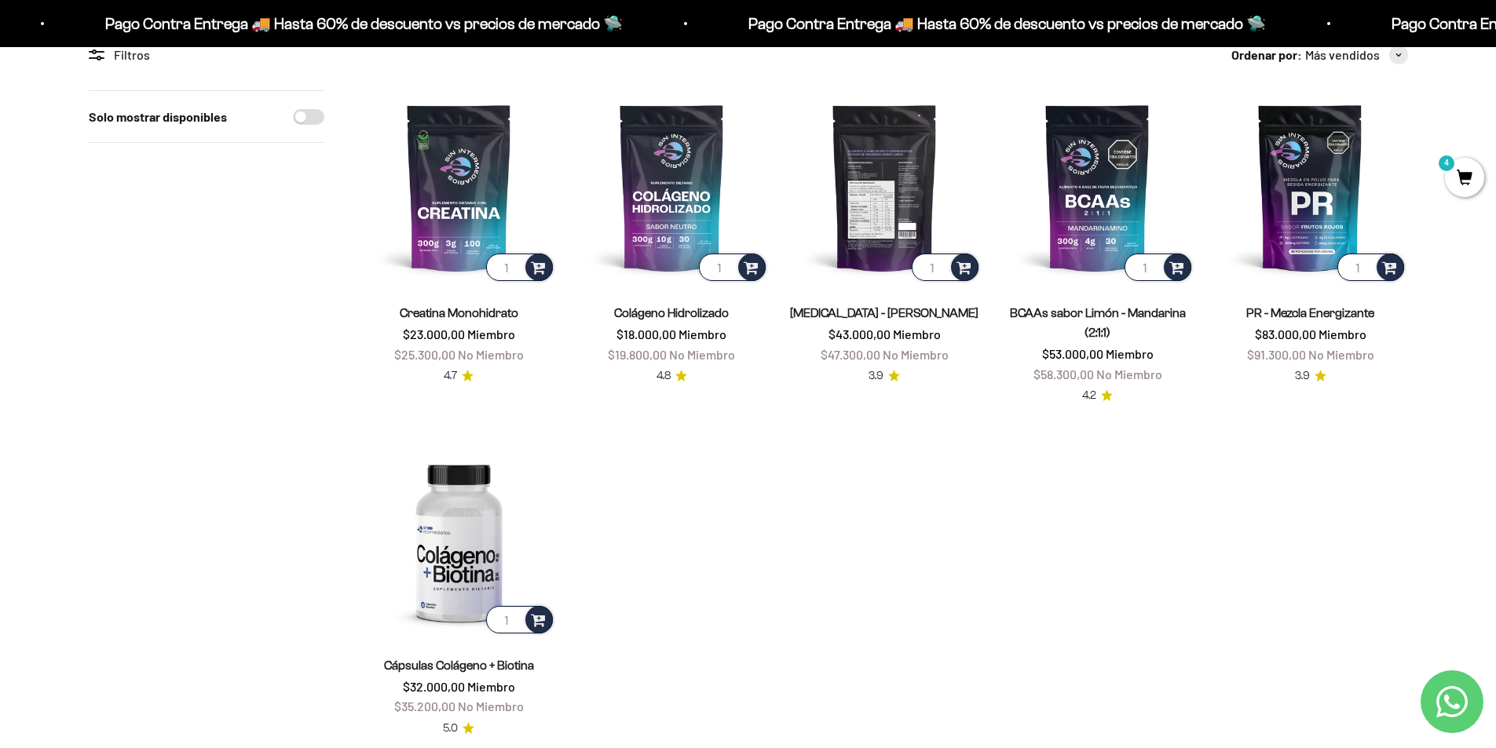
click at [905, 232] on img at bounding box center [885, 187] width 194 height 194
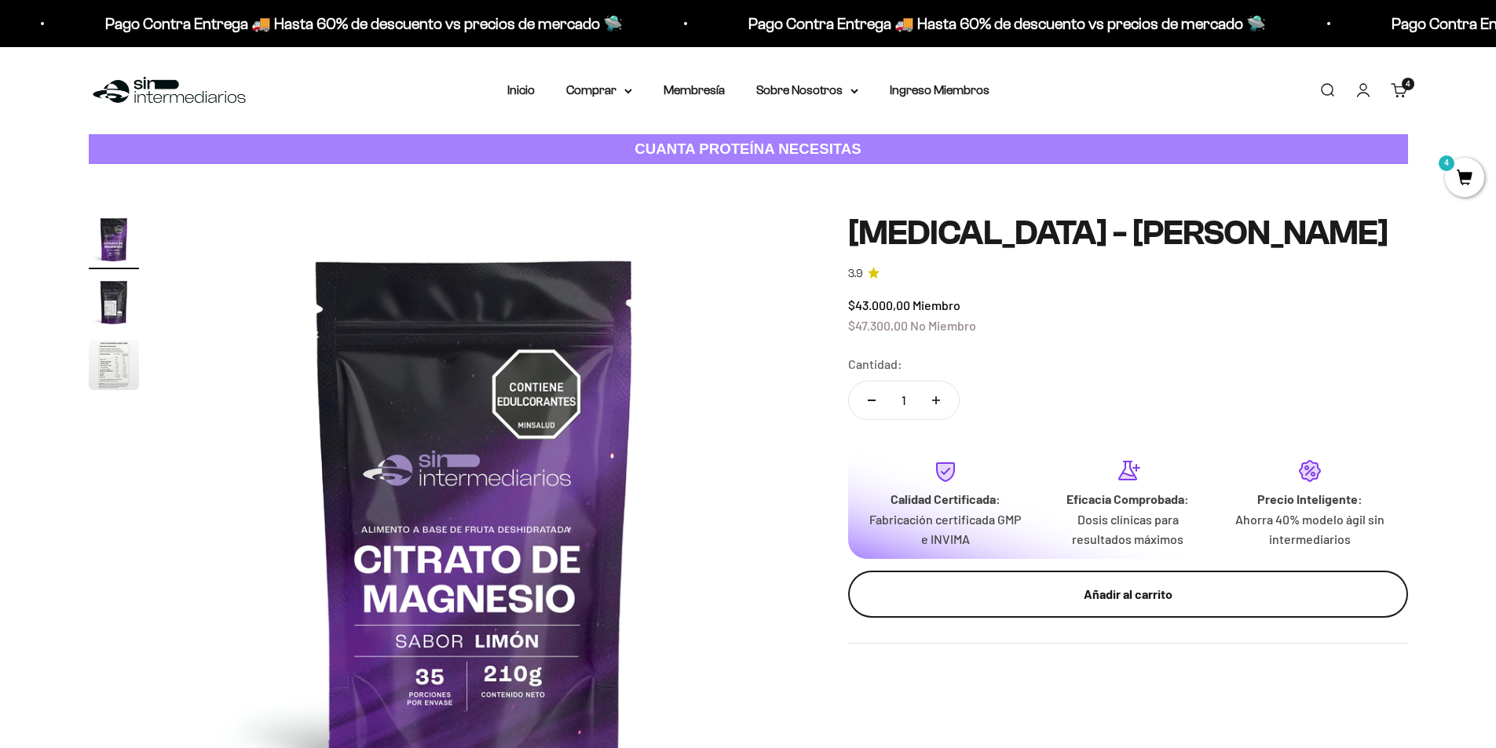
click at [1126, 596] on div "Añadir al carrito" at bounding box center [1127, 594] width 497 height 20
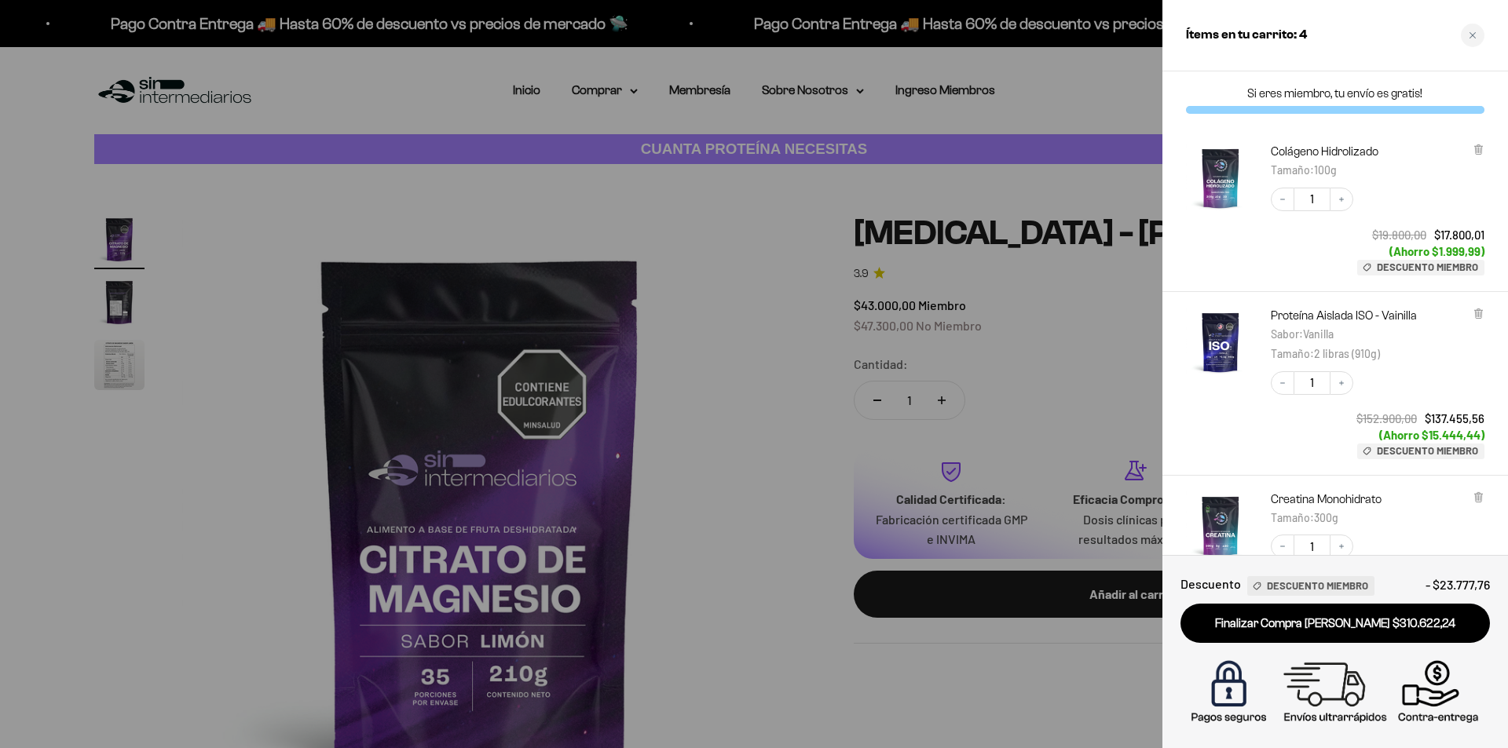
click at [698, 517] on div at bounding box center [754, 374] width 1508 height 748
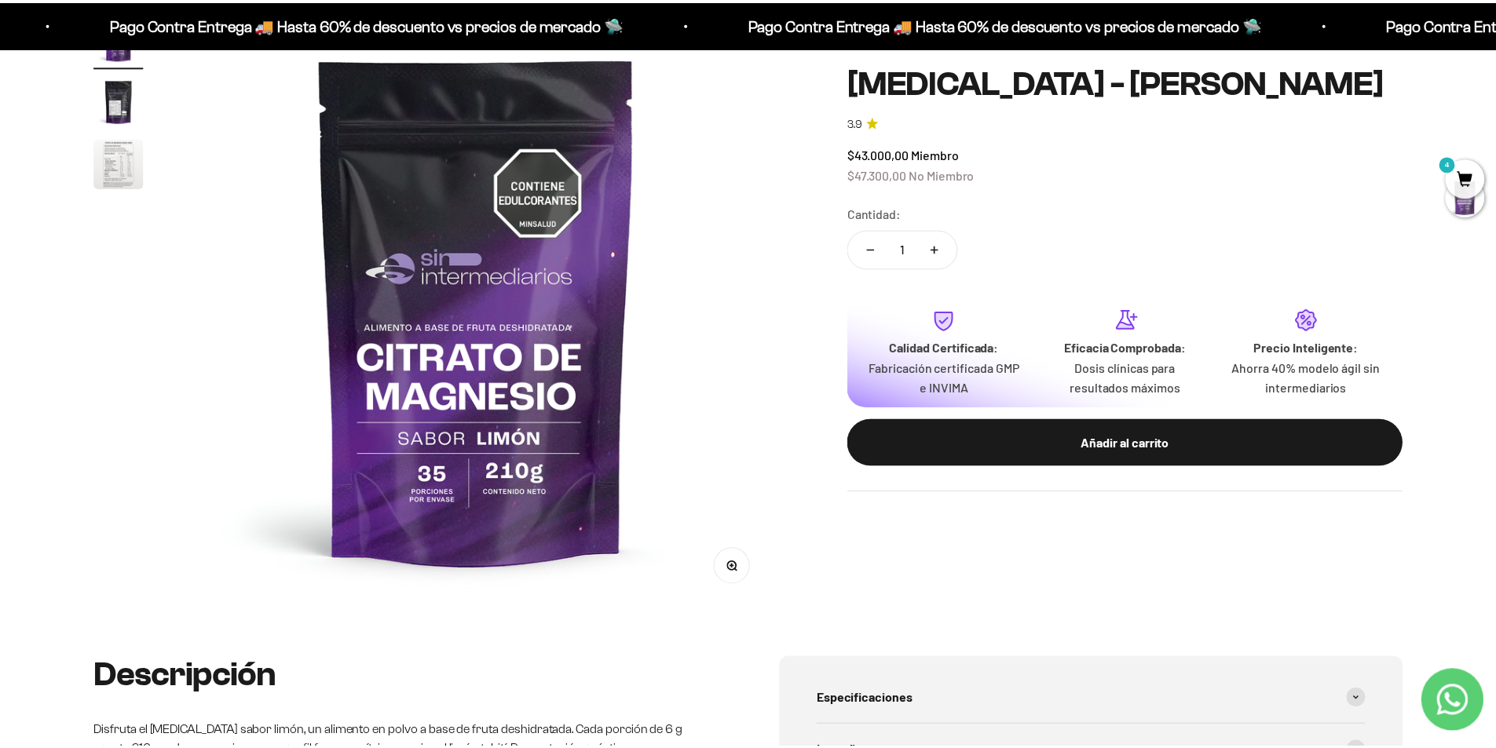
scroll to position [314, 0]
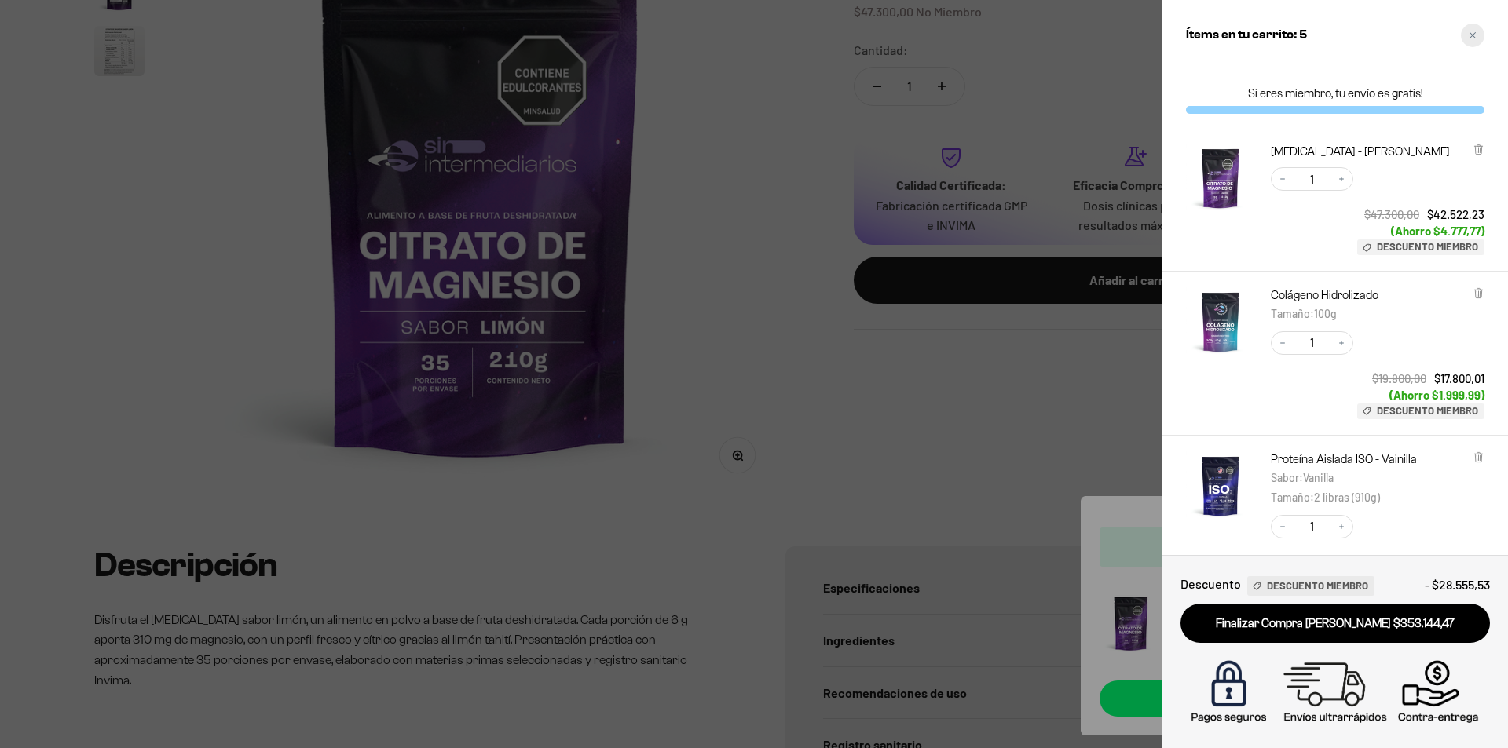
click at [1479, 37] on div "Close cart" at bounding box center [1472, 36] width 24 height 24
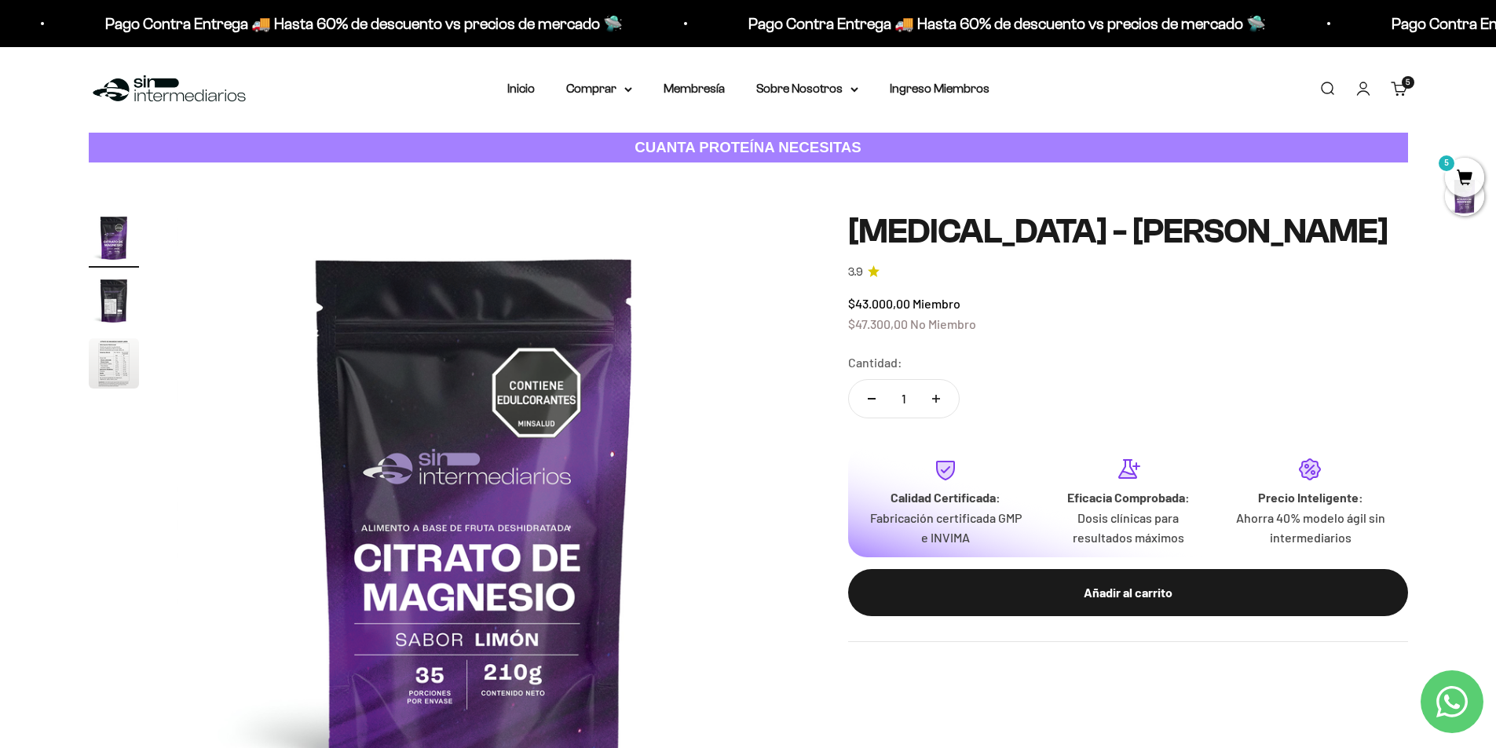
scroll to position [0, 0]
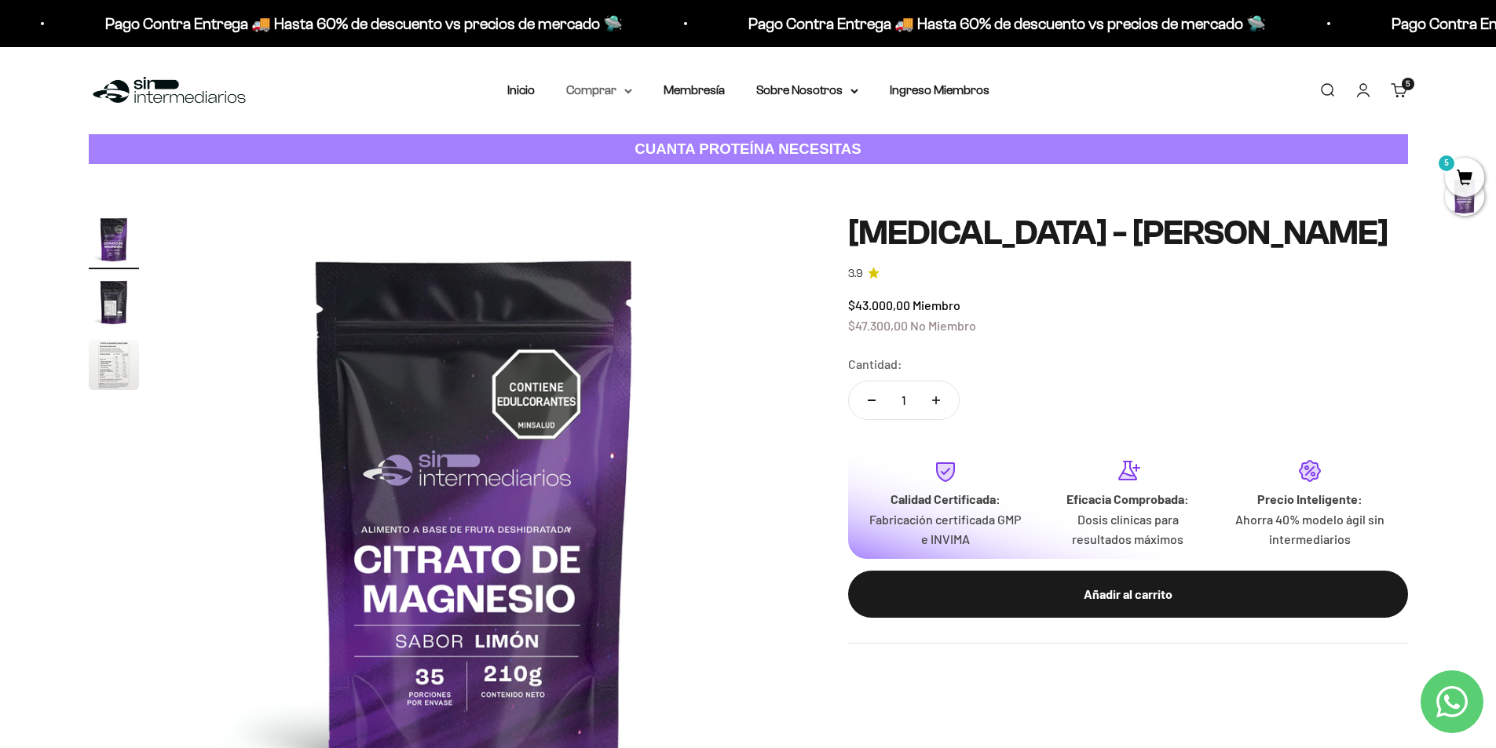
click at [625, 90] on icon at bounding box center [628, 91] width 8 height 5
click at [667, 170] on span "Otros Suplementos" at bounding box center [628, 169] width 105 height 13
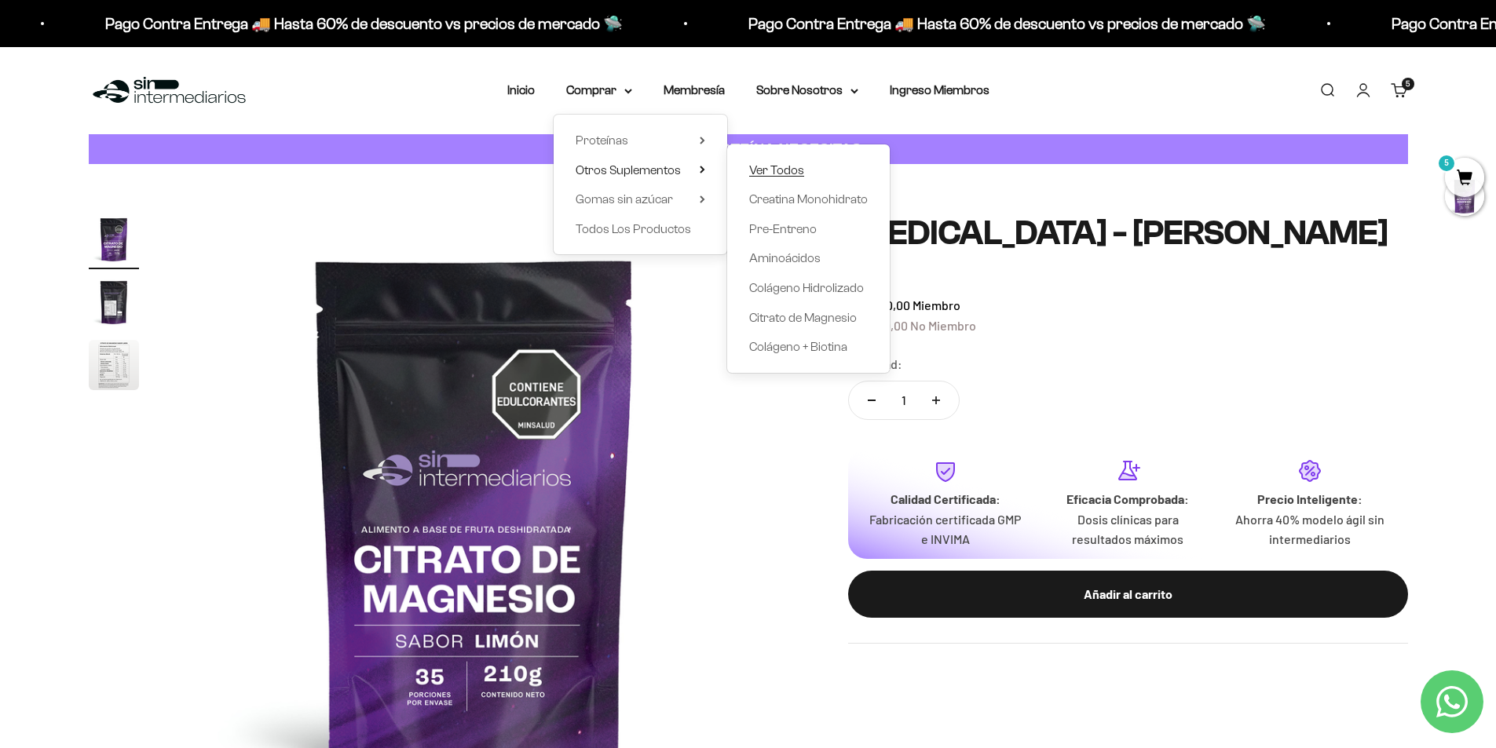
click at [768, 174] on span "Ver Todos" at bounding box center [776, 169] width 55 height 13
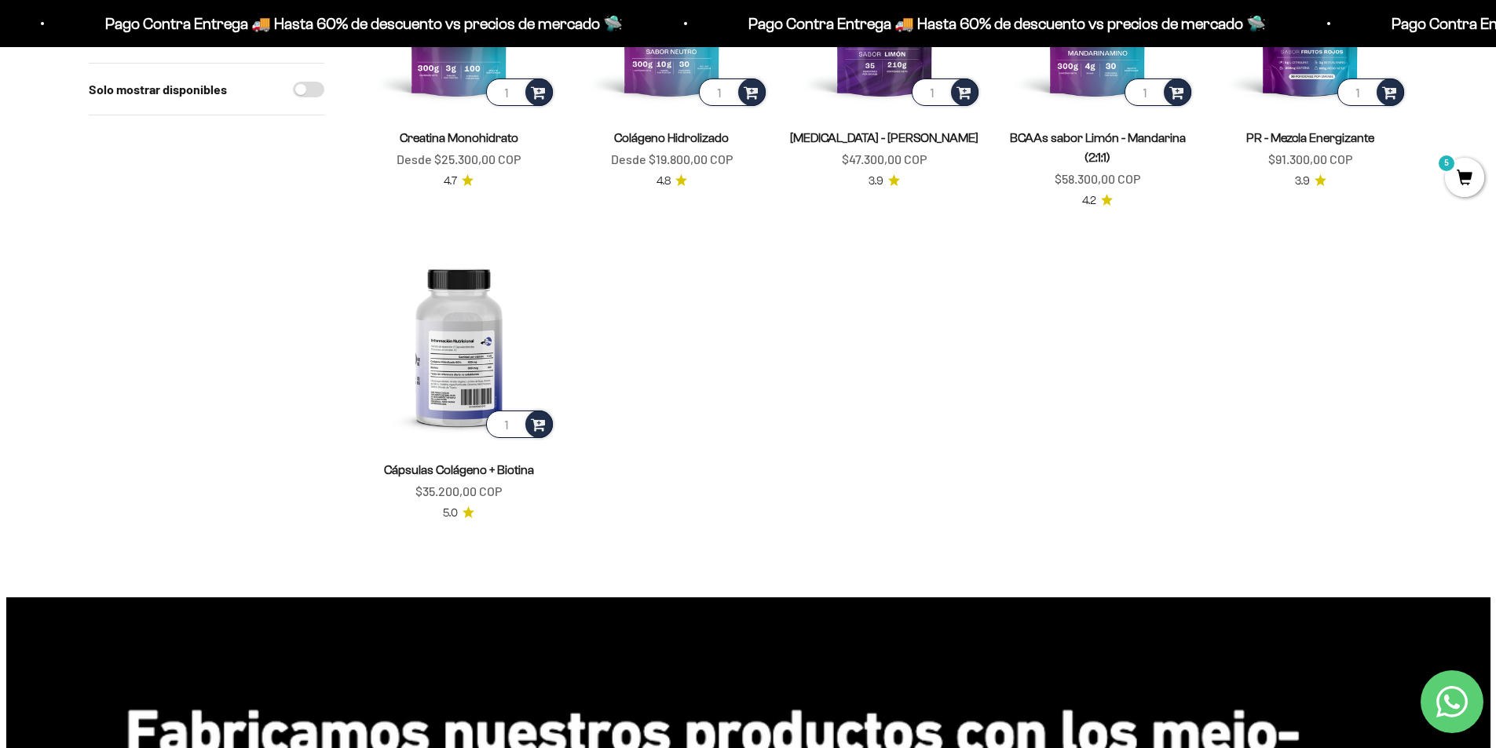
scroll to position [314, 0]
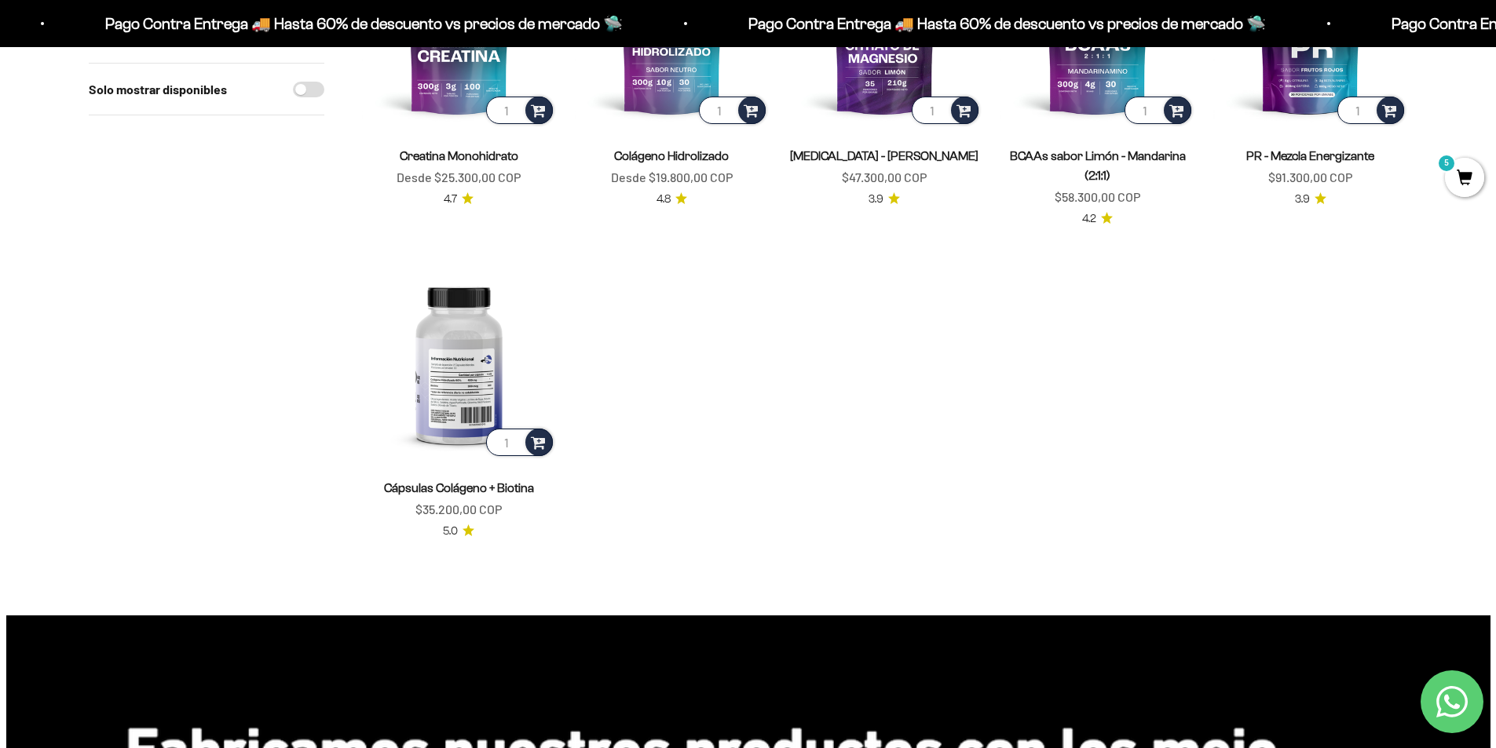
click at [437, 375] on img at bounding box center [459, 362] width 194 height 194
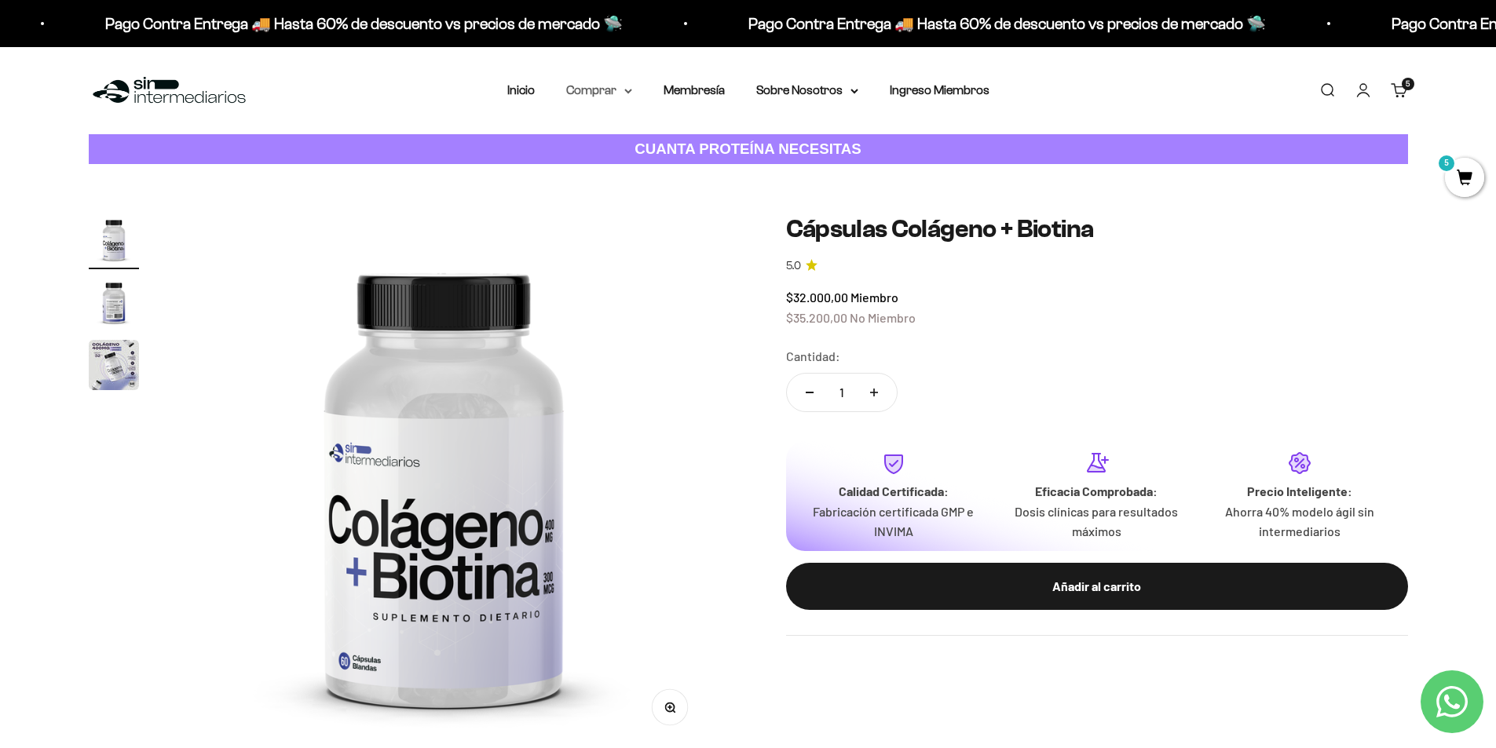
click at [611, 98] on summary "Comprar" at bounding box center [599, 90] width 66 height 20
click at [633, 231] on span "Todos Los Productos" at bounding box center [633, 228] width 115 height 13
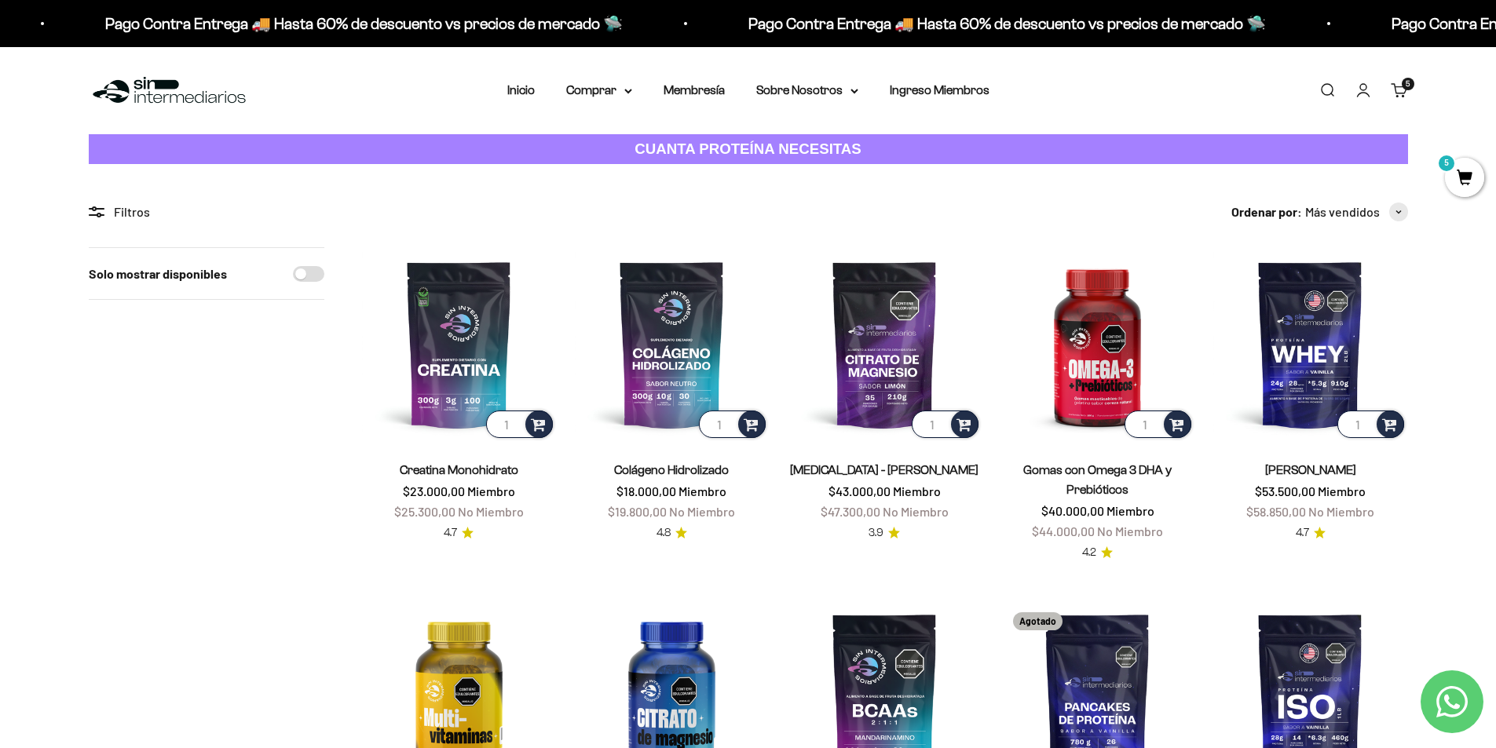
click at [1400, 88] on link "Carrito 5 artículos 5" at bounding box center [1399, 90] width 17 height 17
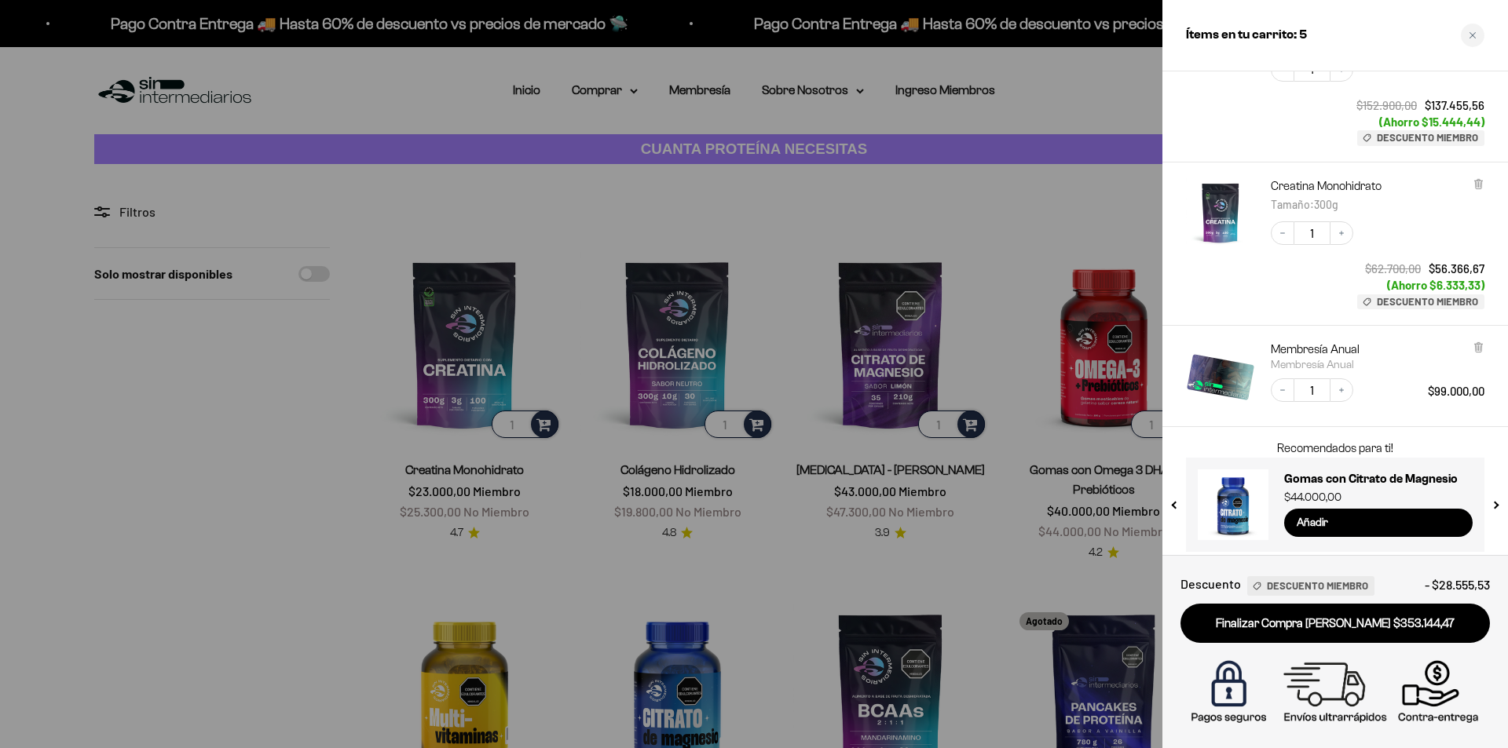
scroll to position [466, 0]
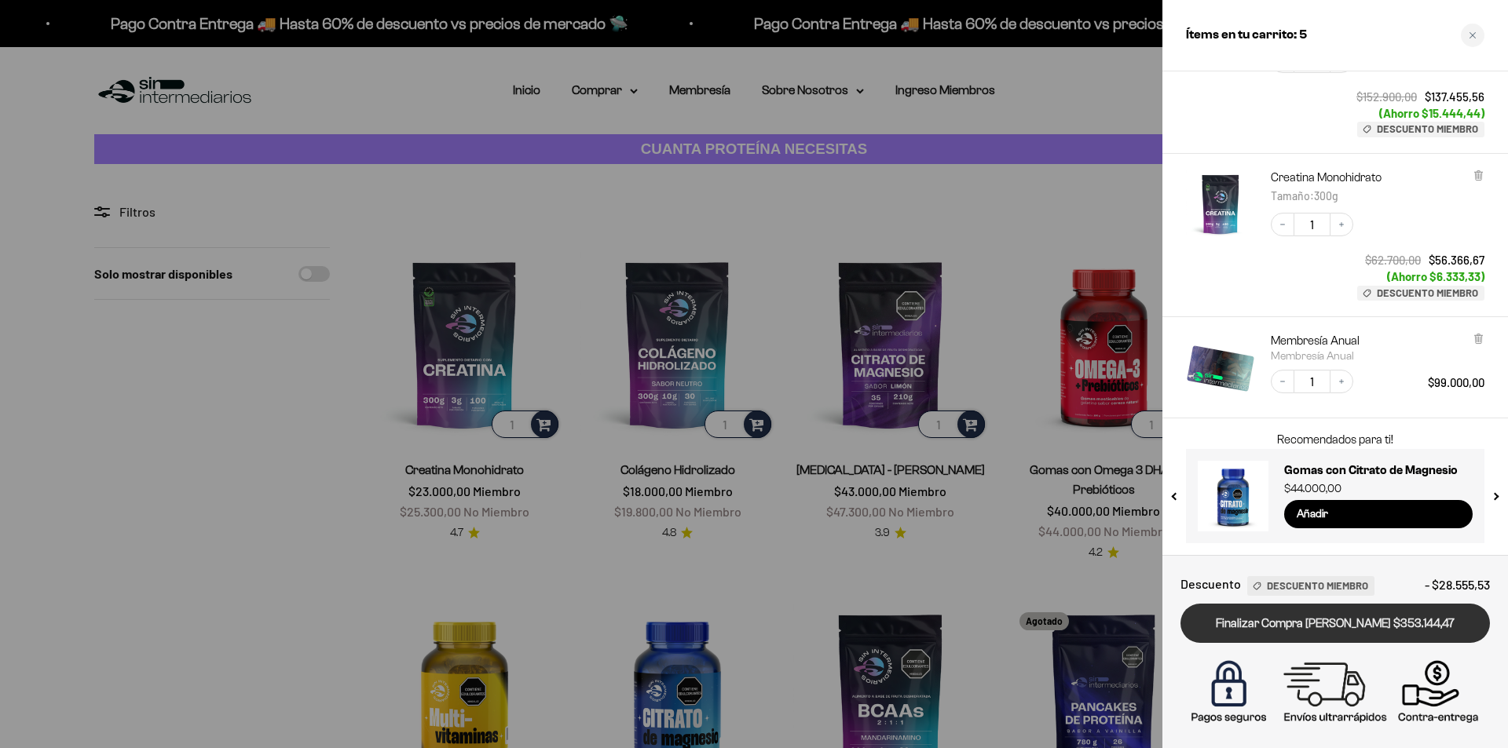
click at [1307, 620] on link "Finalizar Compra Segura $353.144,47" at bounding box center [1334, 624] width 309 height 40
